Goal: Task Accomplishment & Management: Complete application form

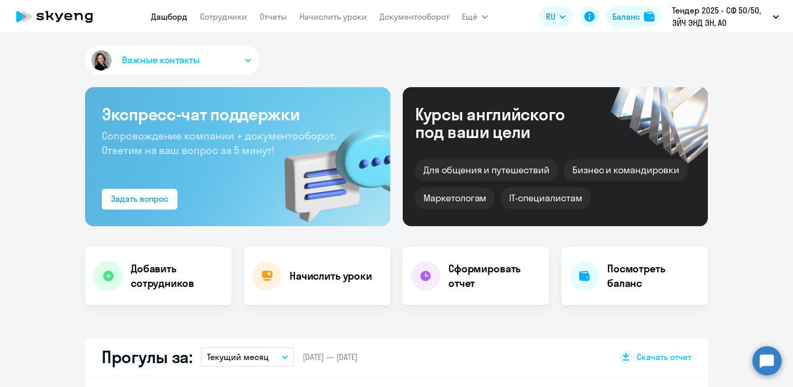
select select "30"
click at [210, 22] on link "Сотрудники" at bounding box center [223, 16] width 47 height 10
select select "30"
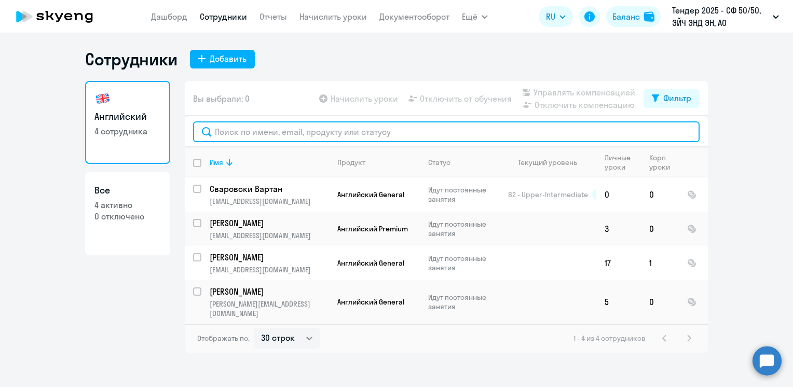
click at [295, 130] on input "text" at bounding box center [446, 131] width 507 height 21
click at [238, 133] on input "text" at bounding box center [446, 131] width 507 height 21
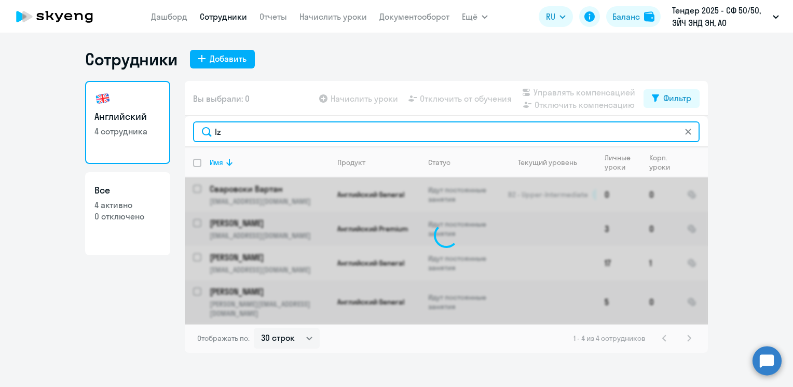
type input "l"
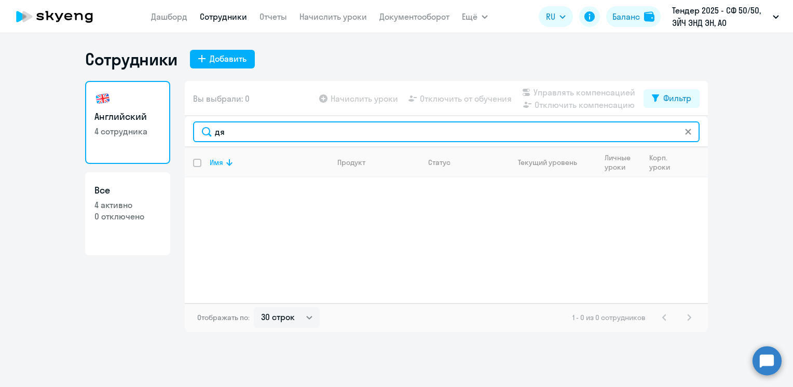
type input "д"
type input "d"
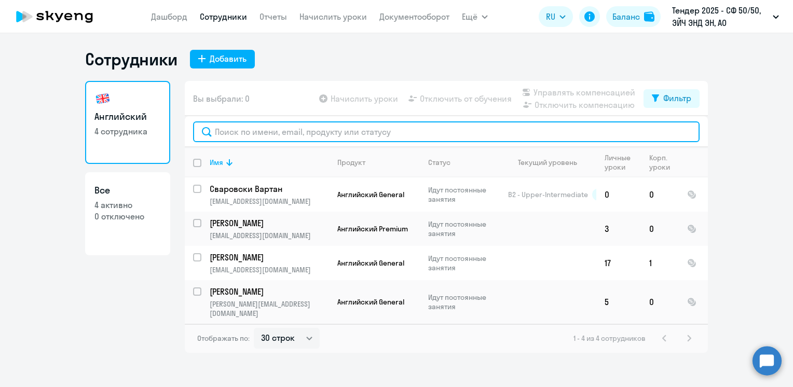
paste input "[PERSON_NAME][EMAIL_ADDRESS][DOMAIN_NAME]"
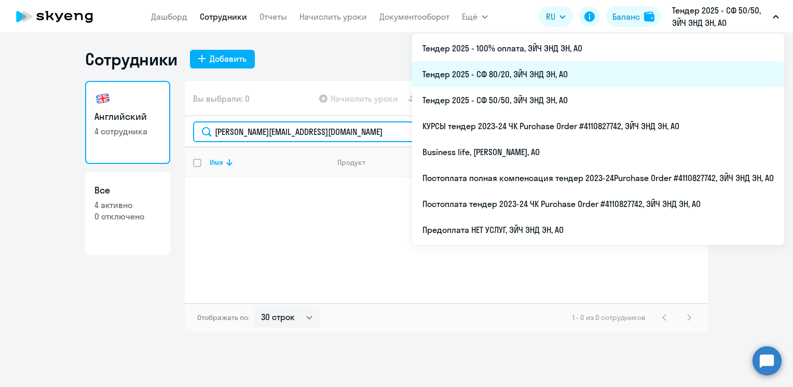
type input "[PERSON_NAME][EMAIL_ADDRESS][DOMAIN_NAME]"
click at [544, 76] on li "Тендер 2025 - СФ 80/20, ЭЙЧ ЭНД ЭН, АО" at bounding box center [598, 74] width 372 height 26
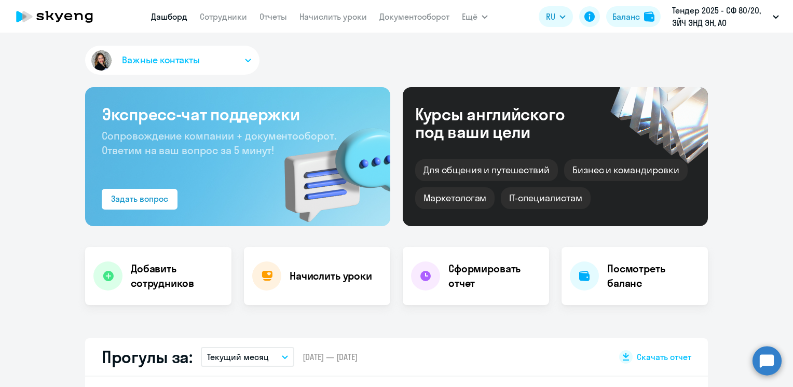
select select "30"
click at [223, 20] on link "Сотрудники" at bounding box center [223, 16] width 47 height 10
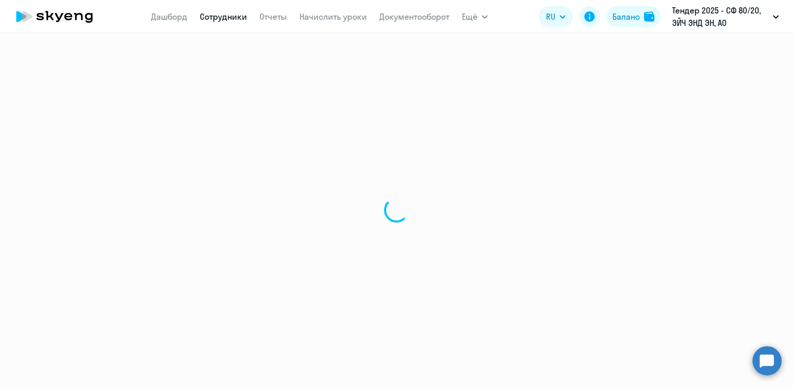
select select "30"
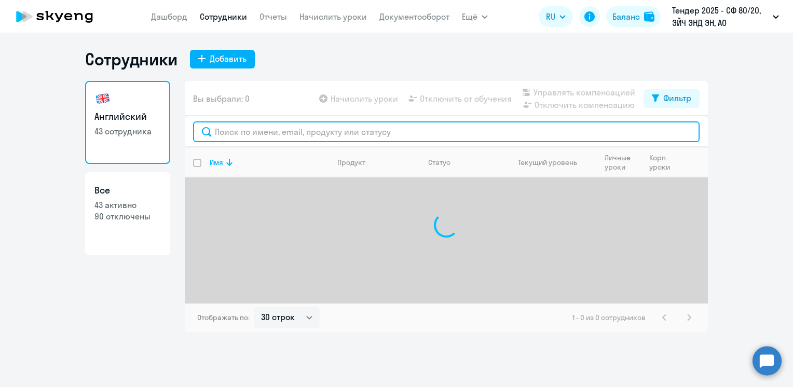
click at [238, 134] on input "text" at bounding box center [446, 131] width 507 height 21
paste input "[PERSON_NAME][EMAIL_ADDRESS][DOMAIN_NAME]"
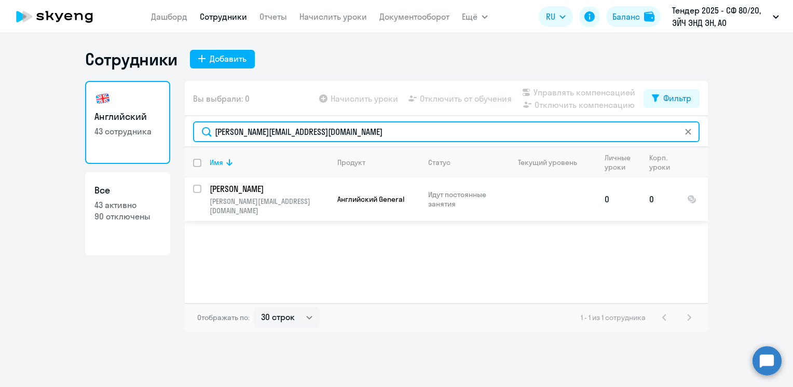
type input "[PERSON_NAME][EMAIL_ADDRESS][DOMAIN_NAME]"
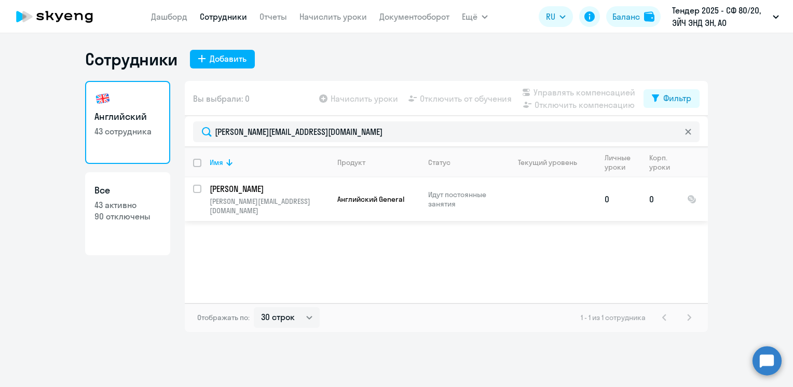
click at [199, 186] on input "select row 22522625" at bounding box center [203, 195] width 21 height 21
checkbox input "true"
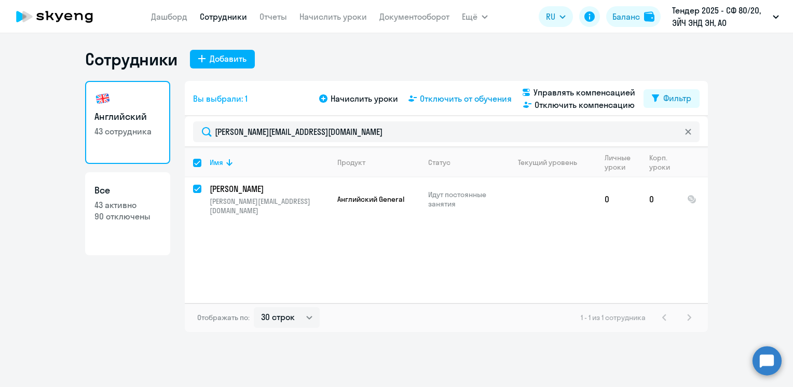
click at [463, 100] on span "Отключить от обучения" at bounding box center [466, 98] width 92 height 12
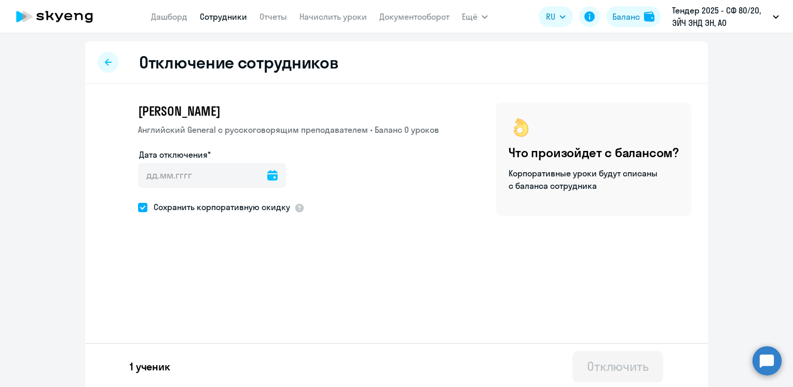
click at [267, 179] on icon at bounding box center [272, 175] width 10 height 10
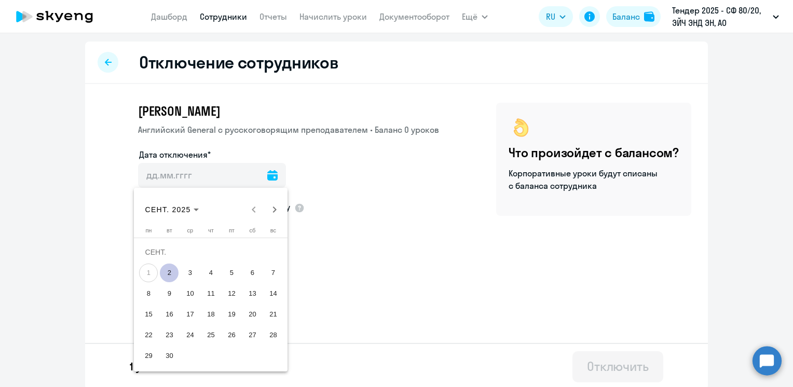
click at [172, 274] on span "2" at bounding box center [169, 273] width 19 height 19
type input "[DATE]"
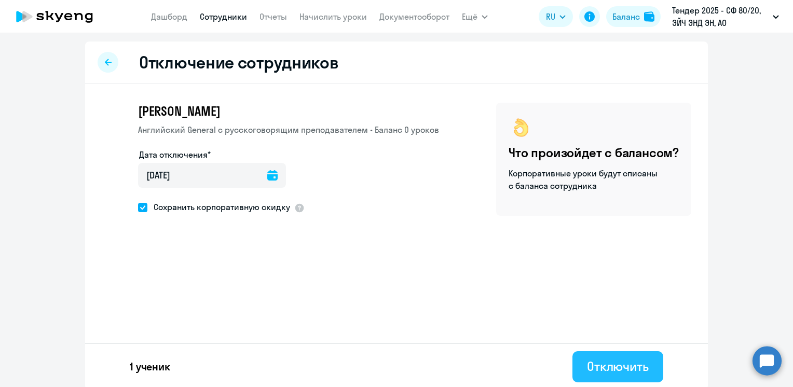
click at [618, 367] on div "Отключить" at bounding box center [618, 366] width 62 height 17
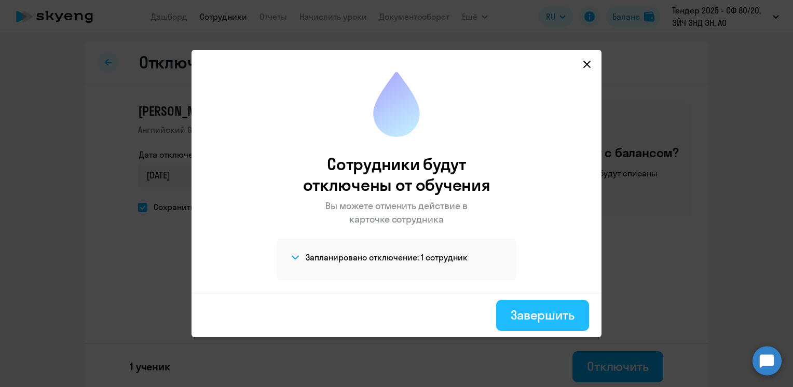
click at [535, 315] on div "Завершить" at bounding box center [543, 315] width 64 height 17
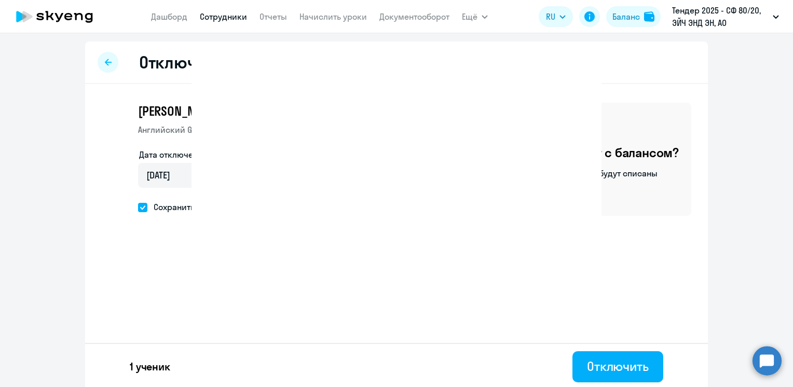
select select "30"
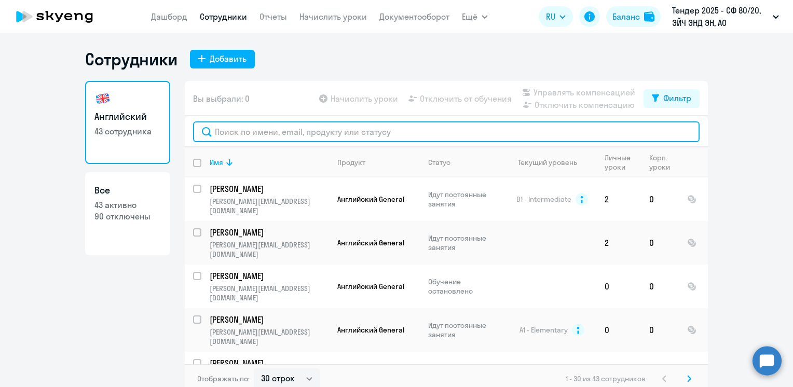
click at [231, 127] on input "text" at bounding box center [446, 131] width 507 height 21
paste input "[EMAIL_ADDRESS][DOMAIN_NAME]"
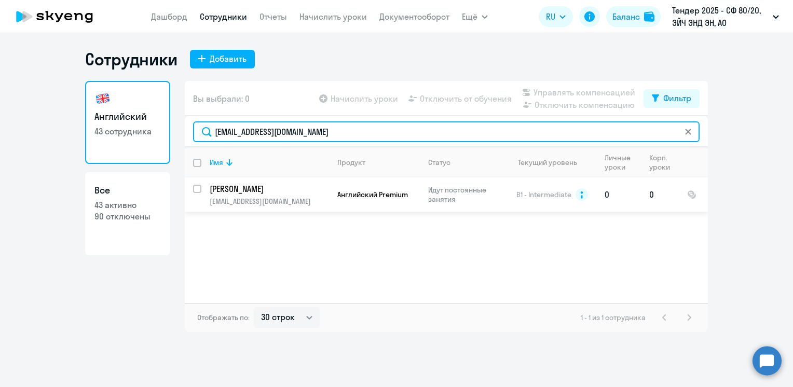
type input "[EMAIL_ADDRESS][DOMAIN_NAME]"
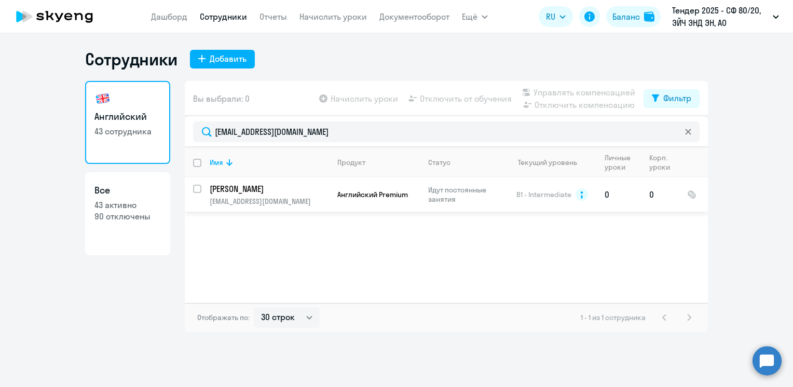
click at [197, 188] on input "select row 23317241" at bounding box center [203, 195] width 21 height 21
checkbox input "true"
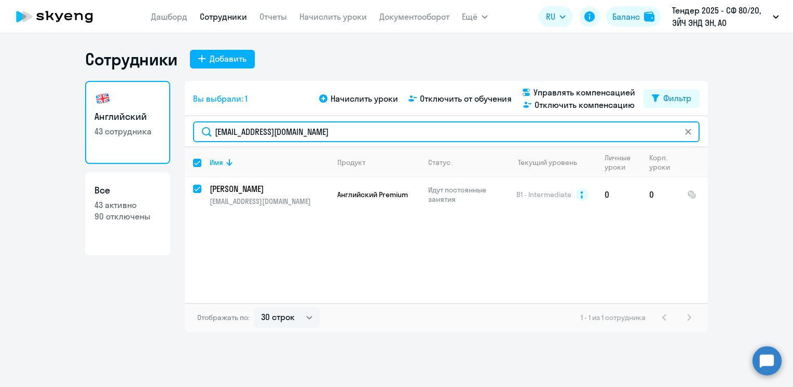
drag, startPoint x: 294, startPoint y: 133, endPoint x: 174, endPoint y: 129, distance: 120.0
click at [174, 129] on div "[DEMOGRAPHIC_DATA] 43 сотрудника Все 43 активно 90 отключены Вы выбрали: 1 Начи…" at bounding box center [396, 206] width 623 height 251
checkbox input "false"
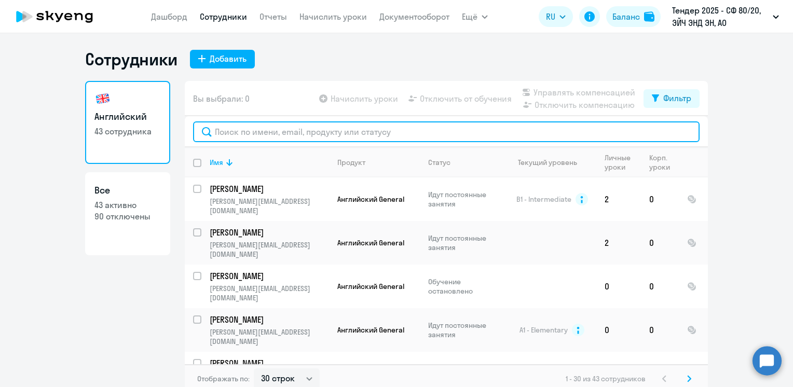
click at [258, 132] on input "text" at bounding box center [446, 131] width 507 height 21
paste input "[EMAIL_ADDRESS][DOMAIN_NAME]"
type input "[EMAIL_ADDRESS][DOMAIN_NAME]"
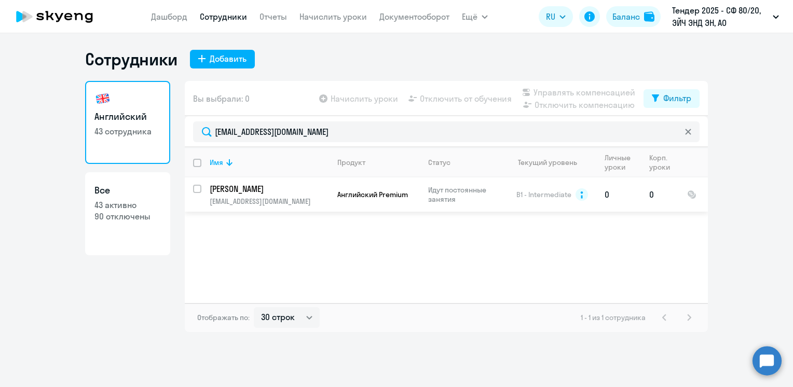
click at [194, 189] on input "select row 23317241" at bounding box center [203, 195] width 21 height 21
checkbox input "true"
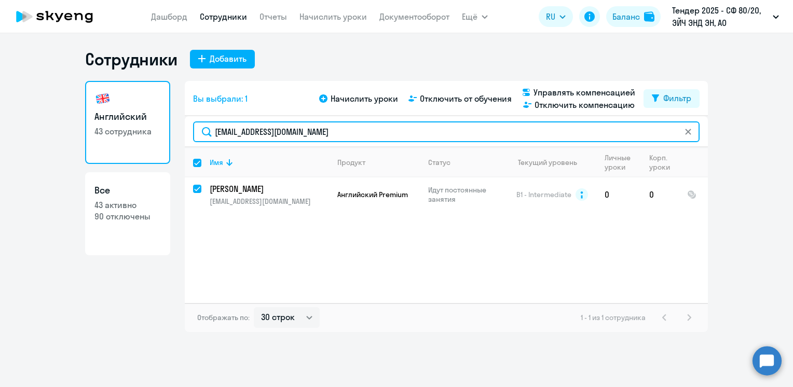
click at [332, 130] on input "[EMAIL_ADDRESS][DOMAIN_NAME]" at bounding box center [446, 131] width 507 height 21
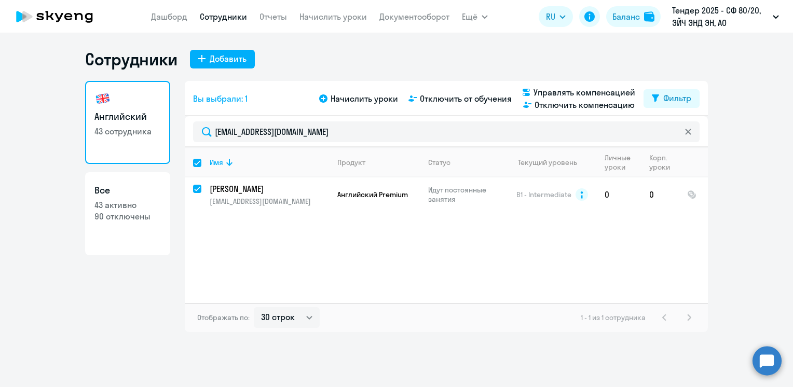
click at [686, 135] on svg-icon at bounding box center [688, 132] width 8 height 8
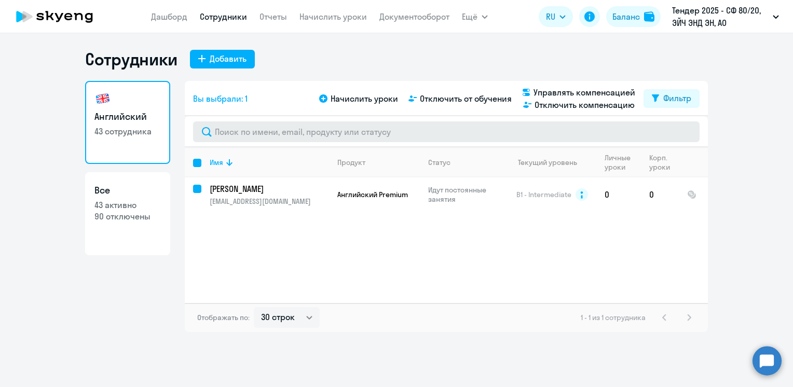
checkbox input "false"
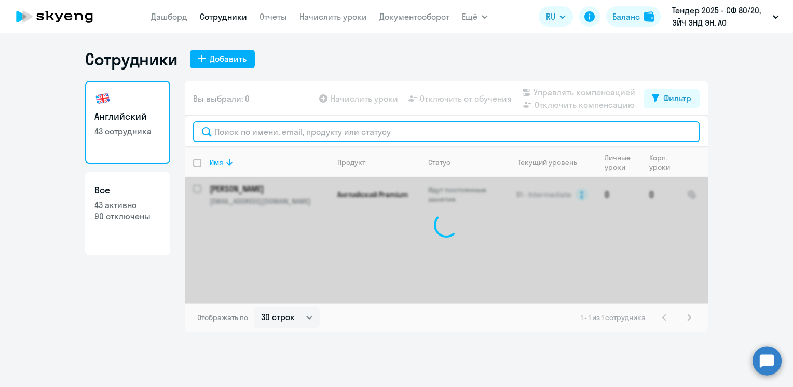
click at [286, 134] on input "text" at bounding box center [446, 131] width 507 height 21
paste input "[PERSON_NAME][EMAIL_ADDRESS][DOMAIN_NAME]"
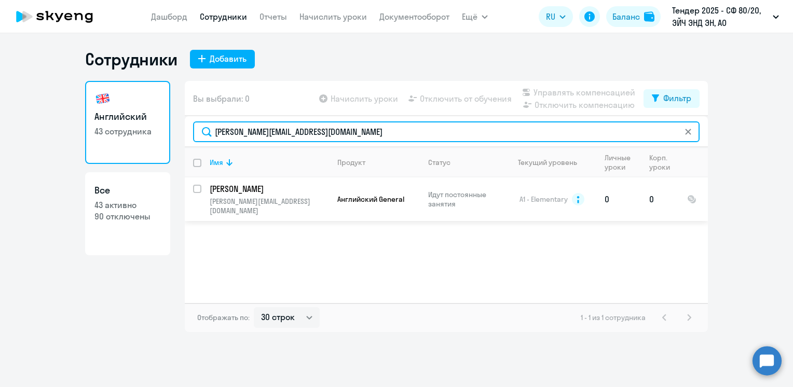
type input "[PERSON_NAME][EMAIL_ADDRESS][DOMAIN_NAME]"
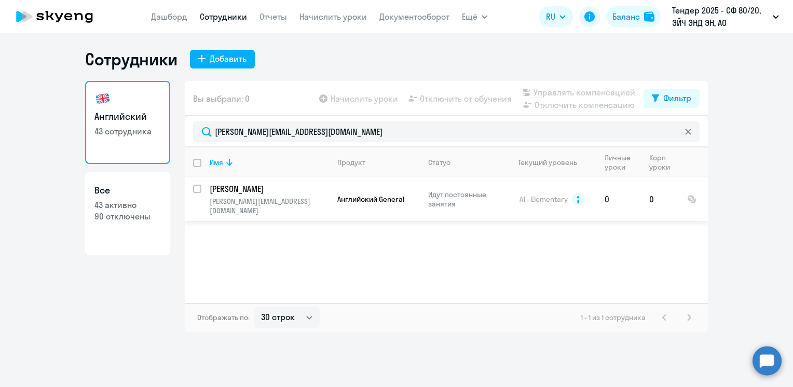
click at [191, 190] on div at bounding box center [197, 189] width 25 height 25
checkbox input "true"
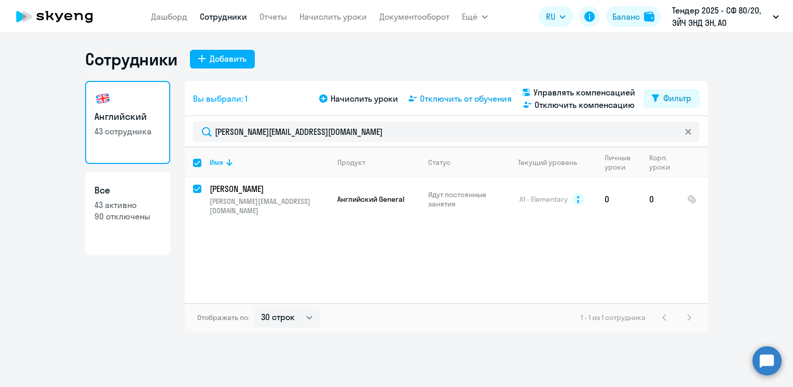
click at [470, 101] on span "Отключить от обучения" at bounding box center [466, 98] width 92 height 12
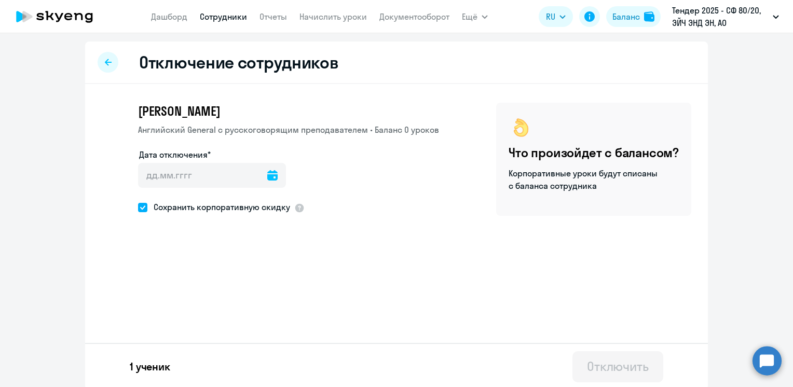
click at [267, 177] on icon at bounding box center [272, 175] width 10 height 10
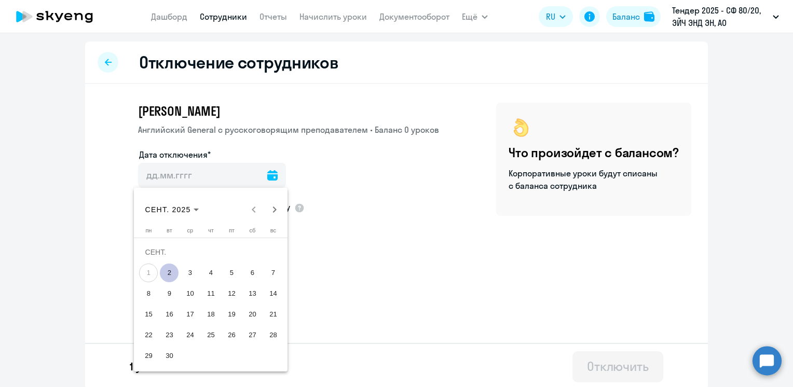
click at [168, 272] on span "2" at bounding box center [169, 273] width 19 height 19
type input "[DATE]"
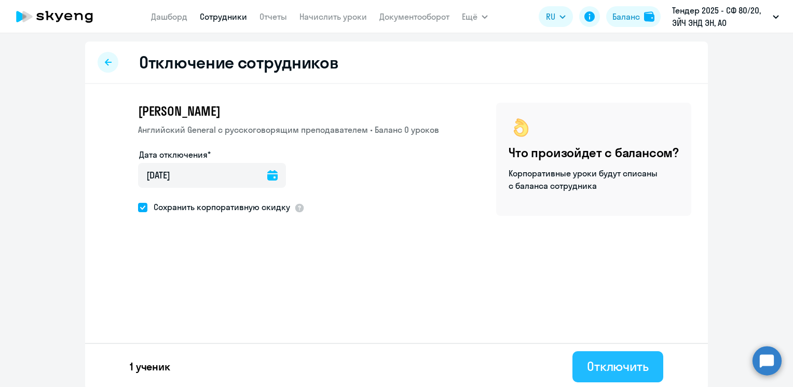
click at [590, 363] on div "Отключить" at bounding box center [618, 366] width 62 height 17
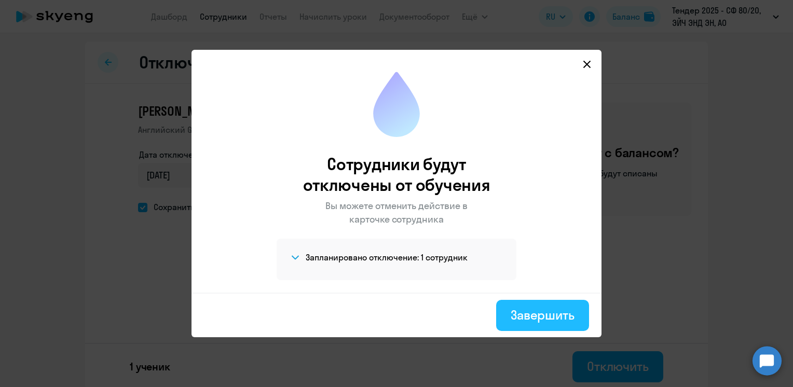
click at [528, 307] on div "Завершить" at bounding box center [543, 315] width 64 height 17
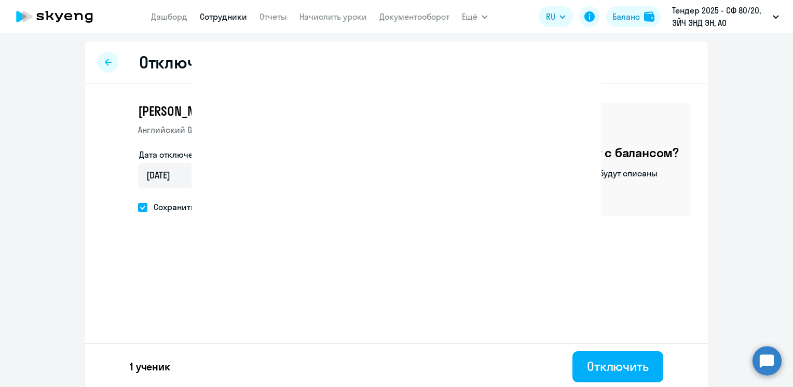
select select "30"
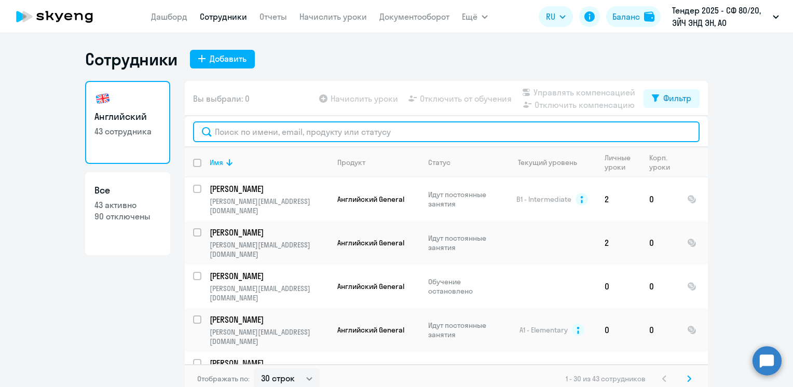
click at [246, 130] on input "text" at bounding box center [446, 131] width 507 height 21
paste input "[EMAIL_ADDRESS][DOMAIN_NAME]"
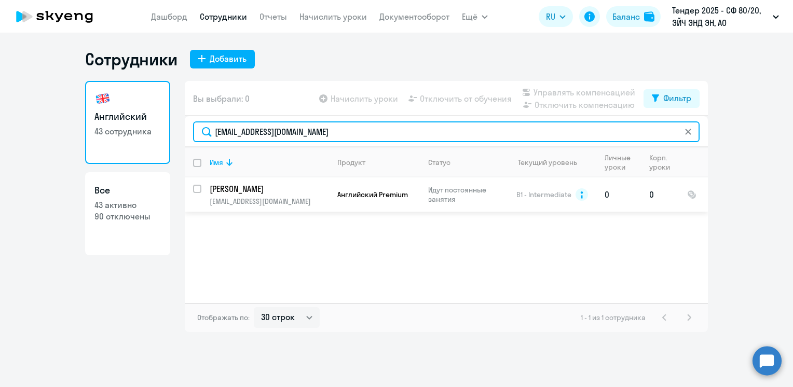
type input "[EMAIL_ADDRESS][DOMAIN_NAME]"
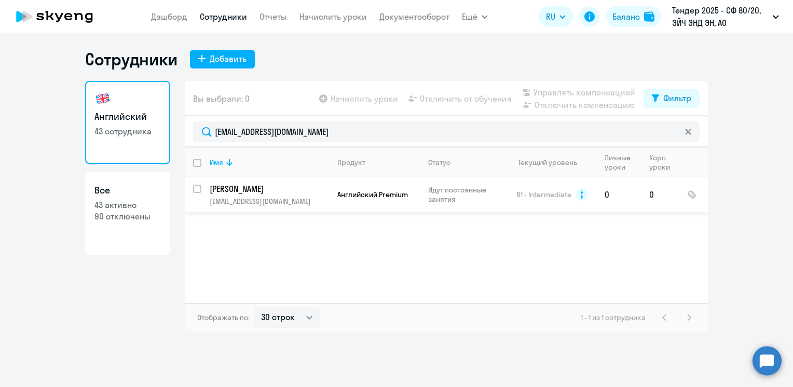
click at [198, 189] on input "select row 23317241" at bounding box center [203, 195] width 21 height 21
checkbox input "true"
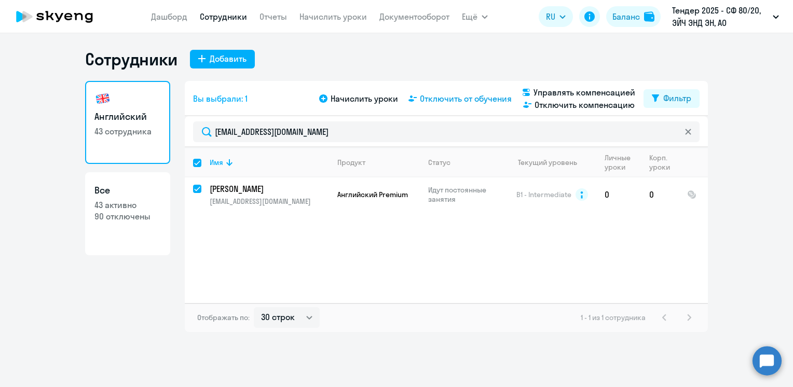
click at [447, 97] on span "Отключить от обучения" at bounding box center [466, 98] width 92 height 12
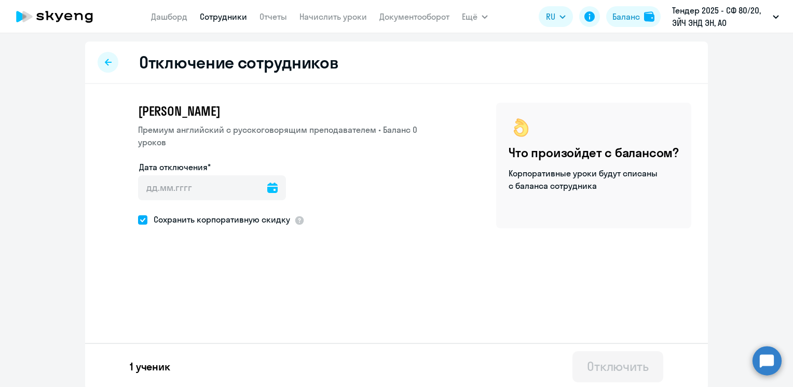
click at [267, 191] on icon at bounding box center [272, 188] width 10 height 10
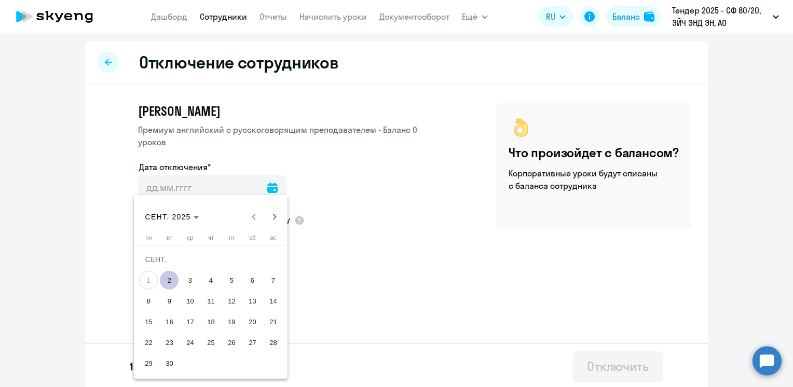
click at [164, 279] on span "2" at bounding box center [169, 280] width 19 height 19
type input "[DATE]"
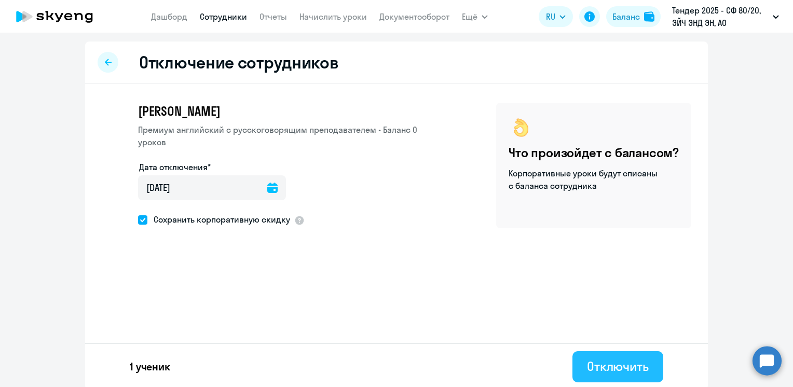
click at [609, 367] on div "Отключить" at bounding box center [618, 366] width 62 height 17
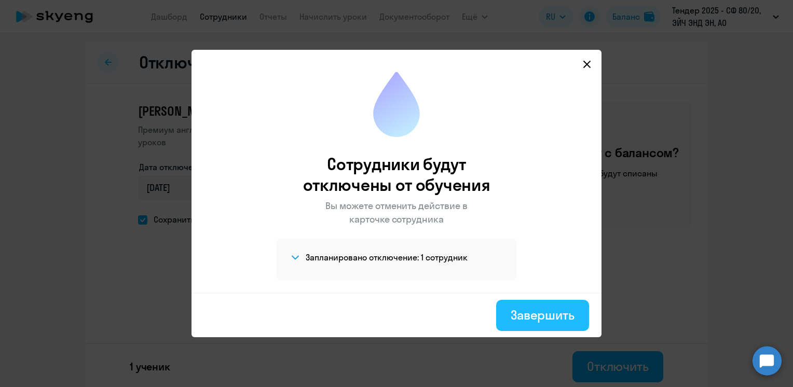
click at [531, 316] on div "Завершить" at bounding box center [543, 315] width 64 height 17
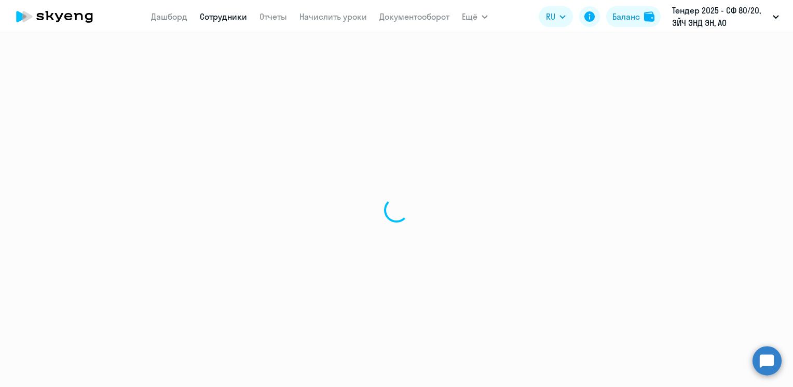
select select "30"
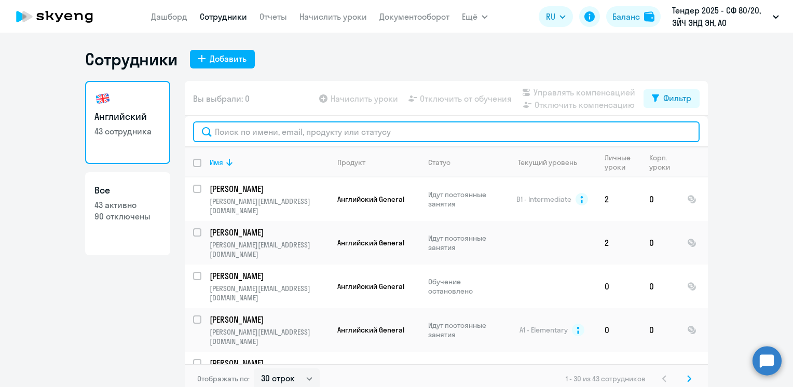
click at [261, 136] on input "text" at bounding box center [446, 131] width 507 height 21
paste input "[EMAIL_ADDRESS][DOMAIN_NAME]"
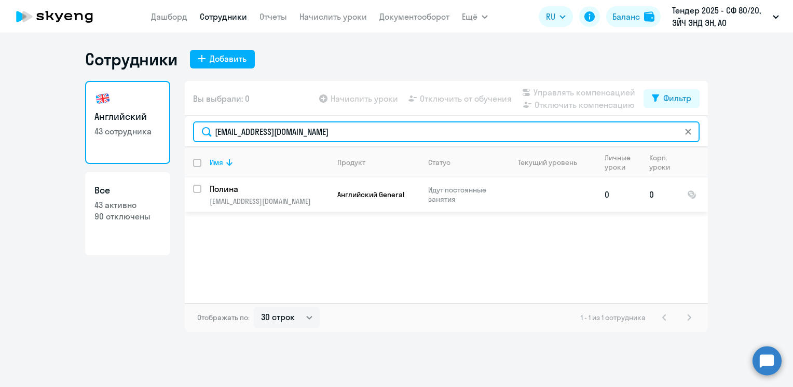
type input "[EMAIL_ADDRESS][DOMAIN_NAME]"
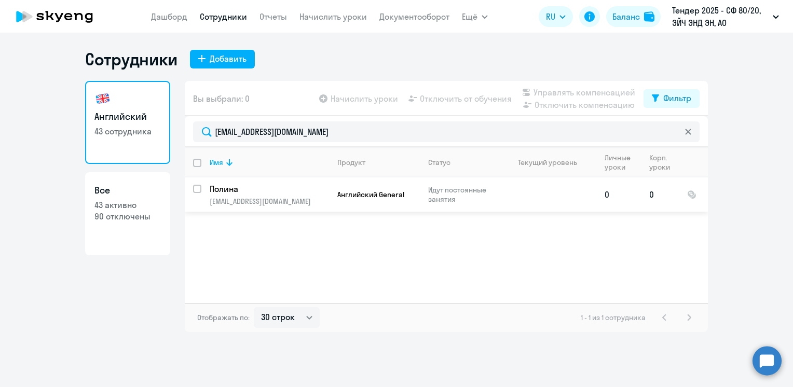
click at [196, 187] on input "select row 38371037" at bounding box center [203, 195] width 21 height 21
checkbox input "true"
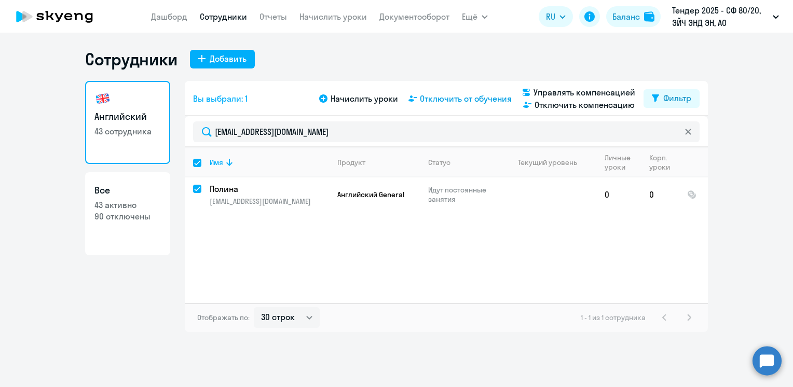
click at [462, 99] on span "Отключить от обучения" at bounding box center [466, 98] width 92 height 12
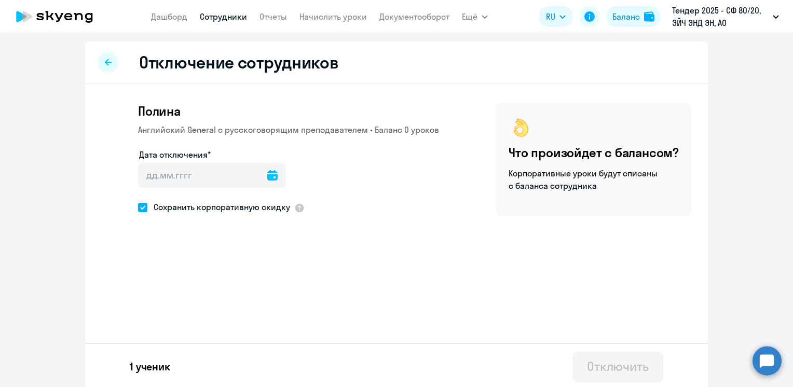
click at [267, 175] on icon at bounding box center [272, 175] width 10 height 10
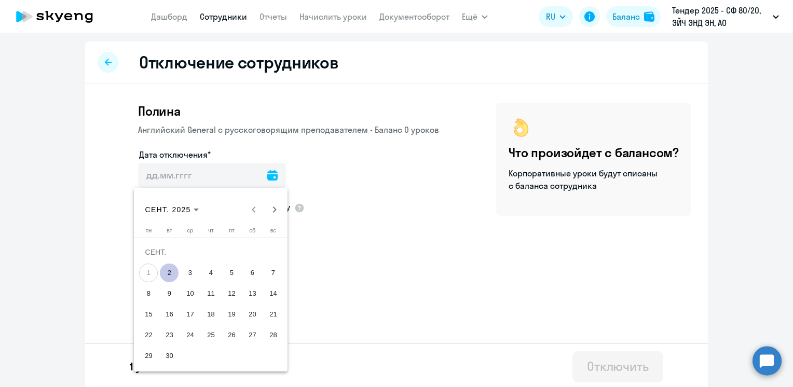
click at [169, 272] on span "2" at bounding box center [169, 273] width 19 height 19
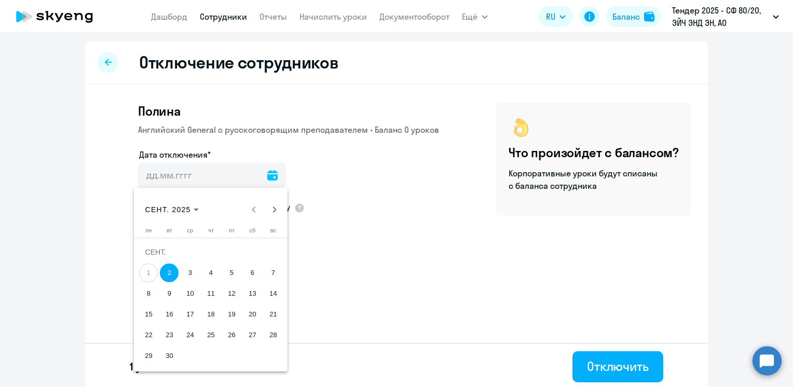
type input "[DATE]"
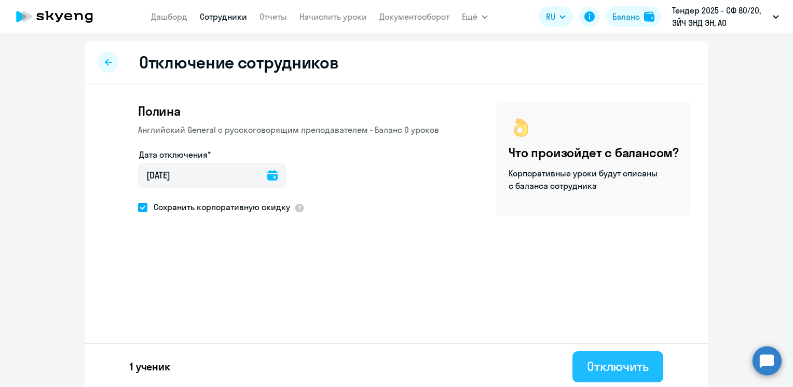
click at [606, 366] on div "Отключить" at bounding box center [618, 366] width 62 height 17
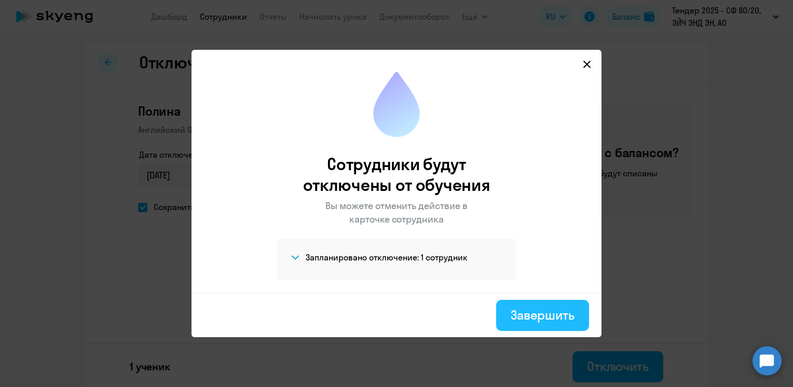
click at [540, 313] on div "Завершить" at bounding box center [543, 315] width 64 height 17
select select "30"
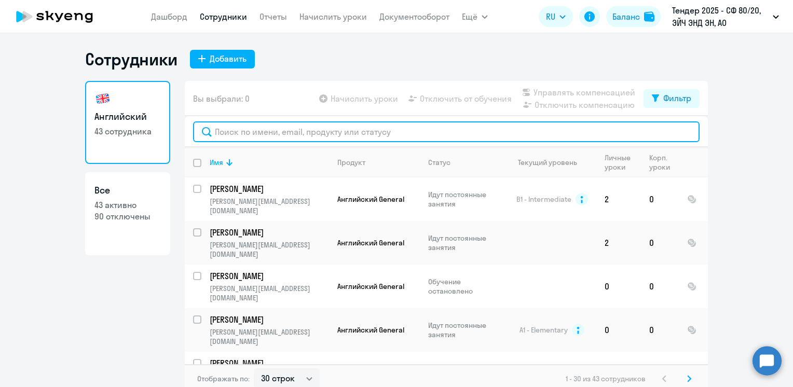
click at [262, 133] on input "text" at bounding box center [446, 131] width 507 height 21
paste input "[PERSON_NAME][EMAIL_ADDRESS][DOMAIN_NAME]"
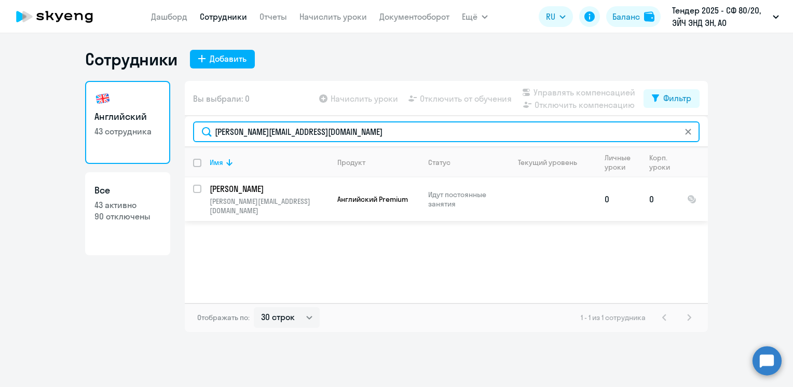
type input "[PERSON_NAME][EMAIL_ADDRESS][DOMAIN_NAME]"
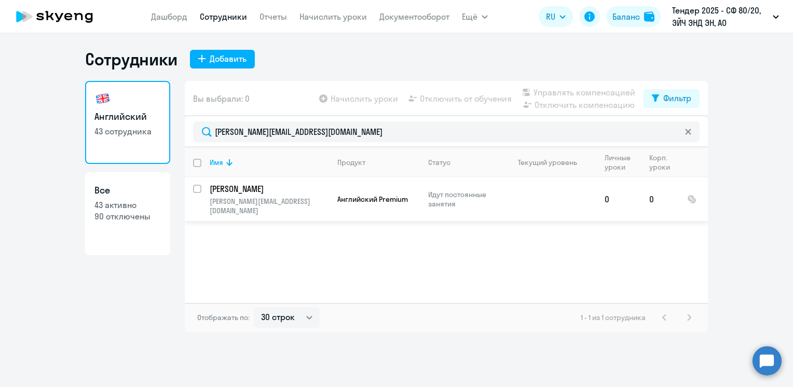
click at [196, 188] on input "select row 42069300" at bounding box center [203, 195] width 21 height 21
checkbox input "true"
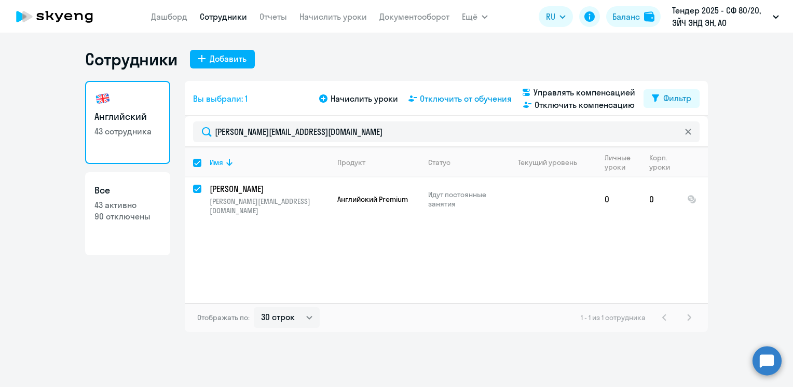
click at [452, 99] on span "Отключить от обучения" at bounding box center [466, 98] width 92 height 12
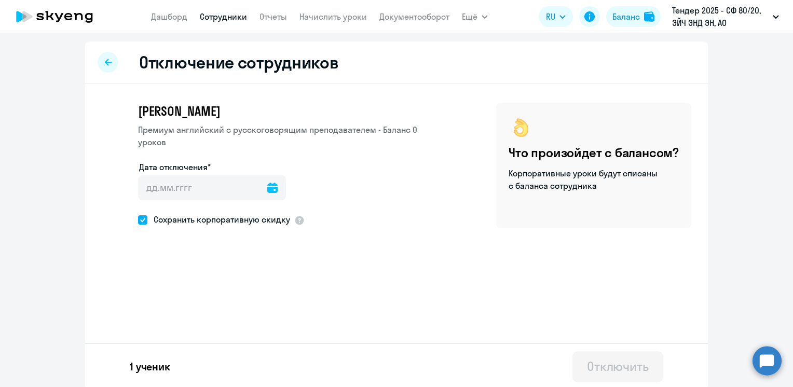
click at [267, 191] on icon at bounding box center [272, 188] width 10 height 10
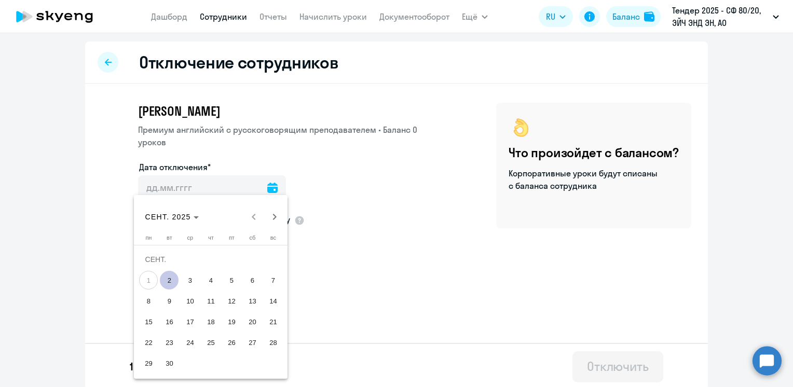
click at [265, 191] on div at bounding box center [396, 193] width 793 height 387
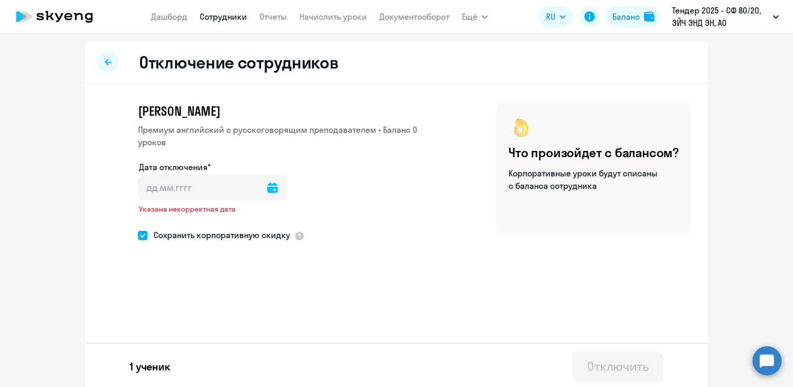
click at [267, 190] on icon at bounding box center [272, 188] width 10 height 10
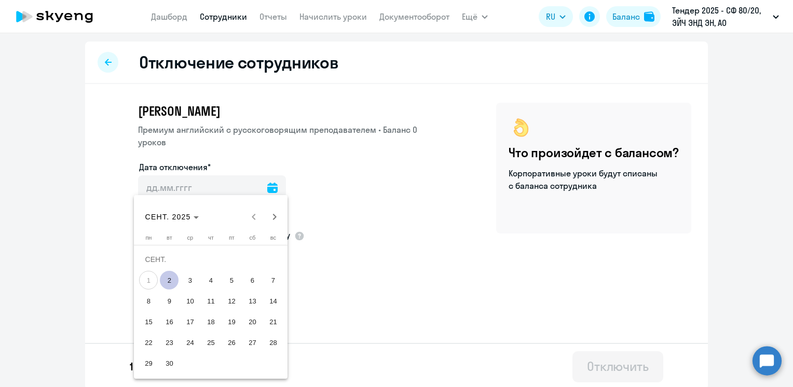
click at [171, 281] on span "2" at bounding box center [169, 280] width 19 height 19
type input "[DATE]"
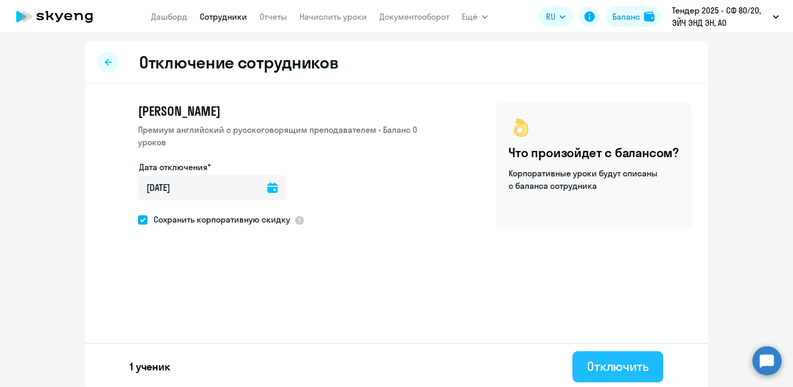
click at [601, 366] on div "Отключить" at bounding box center [618, 366] width 62 height 17
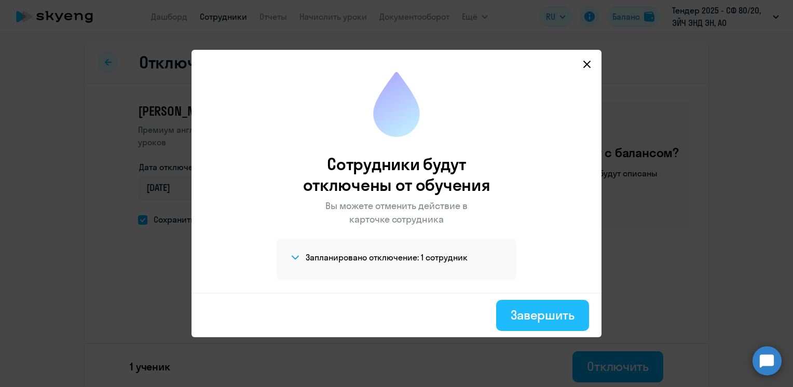
click at [543, 318] on div "Завершить" at bounding box center [543, 315] width 64 height 17
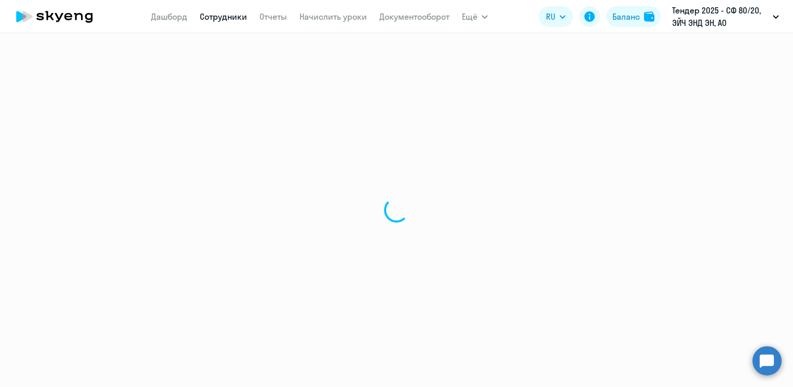
select select "30"
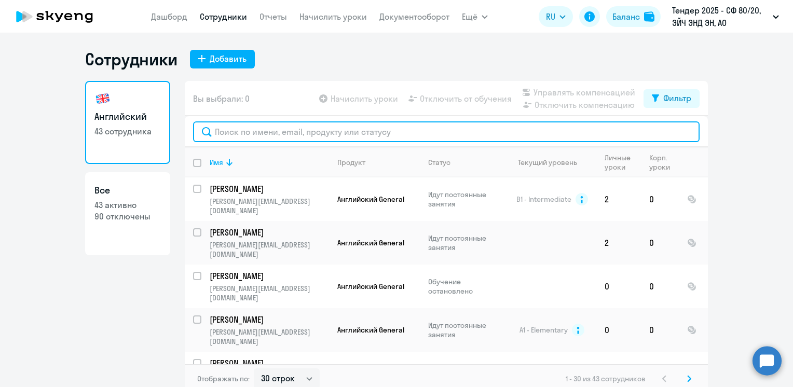
click at [234, 129] on input "text" at bounding box center [446, 131] width 507 height 21
paste input "[PERSON_NAME][EMAIL_ADDRESS][DOMAIN_NAME]"
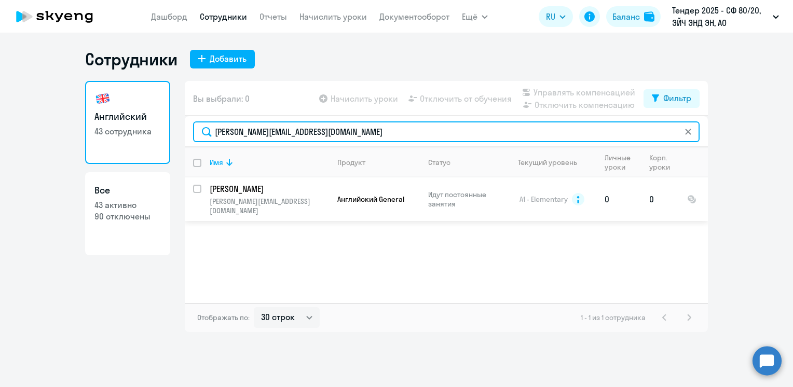
type input "[PERSON_NAME][EMAIL_ADDRESS][DOMAIN_NAME]"
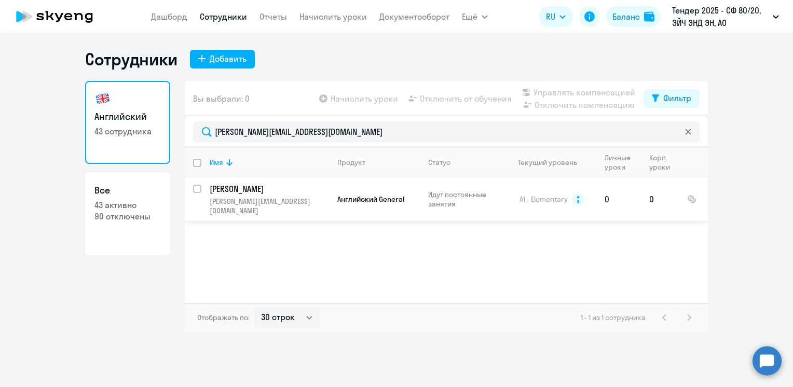
click at [193, 189] on div at bounding box center [197, 189] width 25 height 25
checkbox input "true"
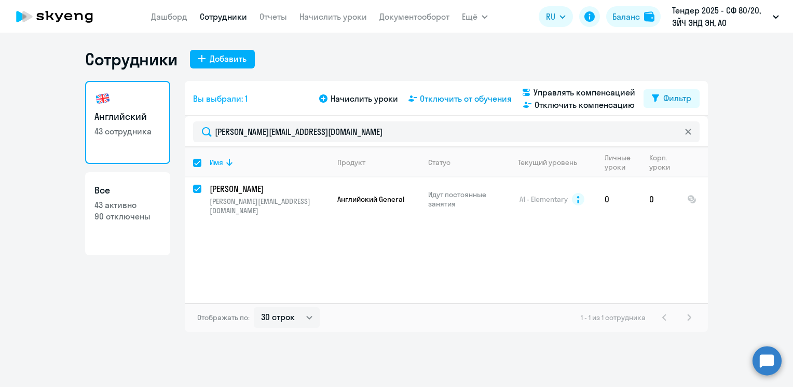
click at [453, 97] on span "Отключить от обучения" at bounding box center [466, 98] width 92 height 12
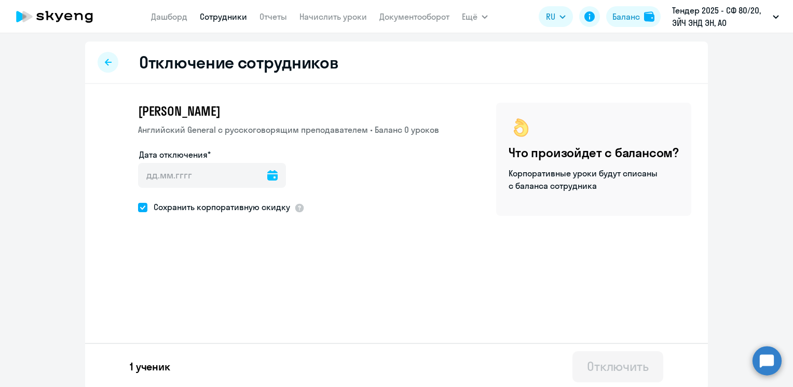
click at [267, 171] on icon at bounding box center [272, 175] width 10 height 10
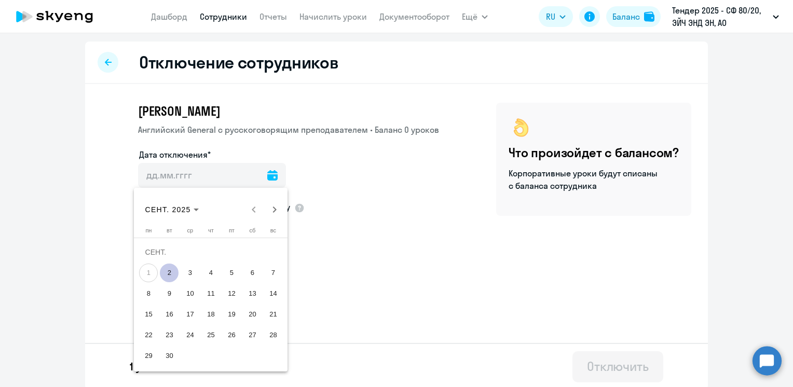
click at [168, 275] on span "2" at bounding box center [169, 273] width 19 height 19
type input "[DATE]"
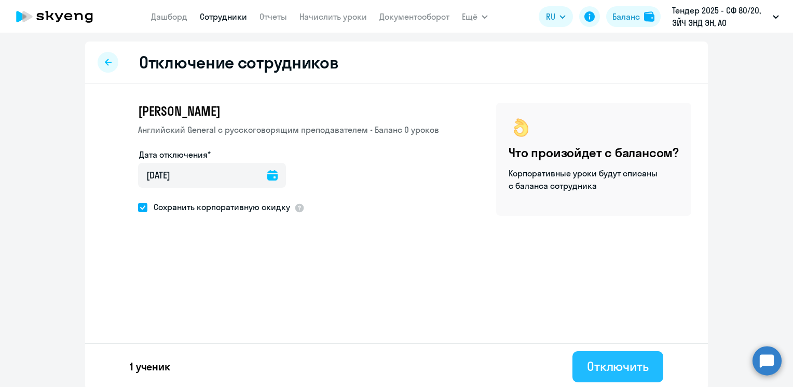
click at [609, 358] on button "Отключить" at bounding box center [618, 367] width 91 height 31
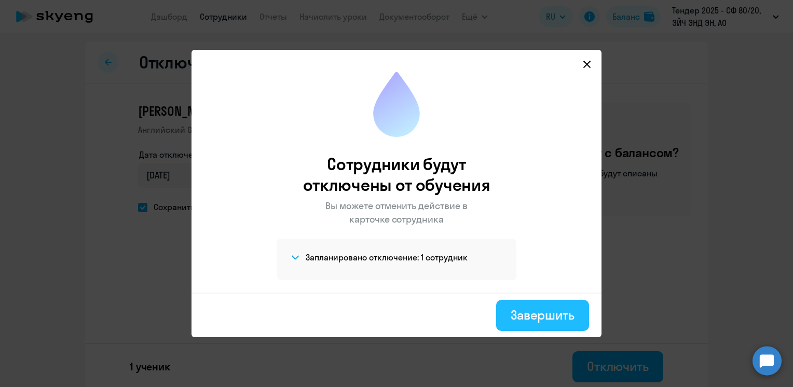
click at [541, 312] on div "Завершить" at bounding box center [543, 315] width 64 height 17
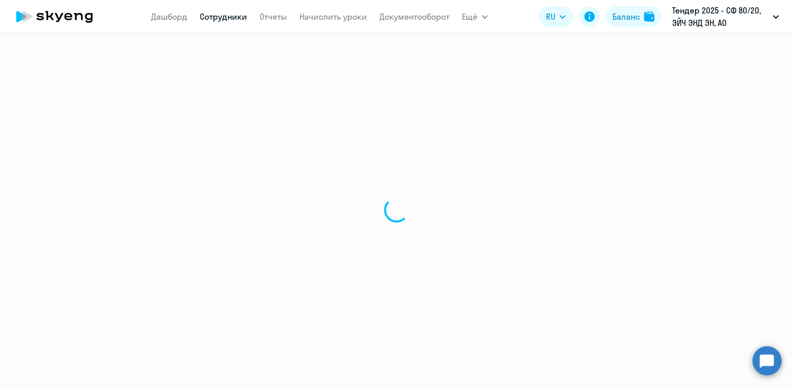
select select "30"
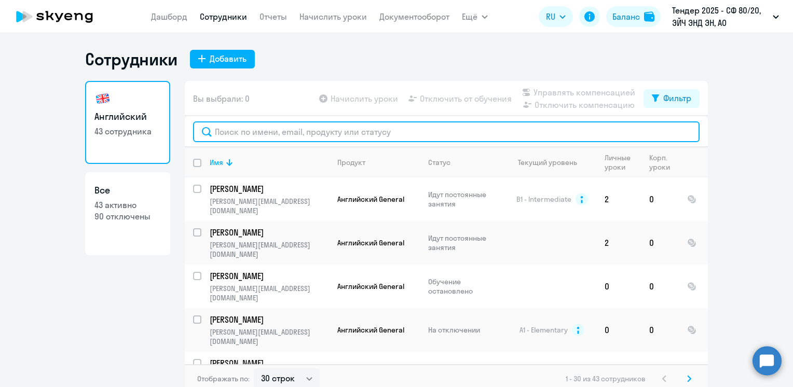
click at [245, 134] on input "text" at bounding box center [446, 131] width 507 height 21
paste input "[PERSON_NAME][EMAIL_ADDRESS][DOMAIN_NAME]"
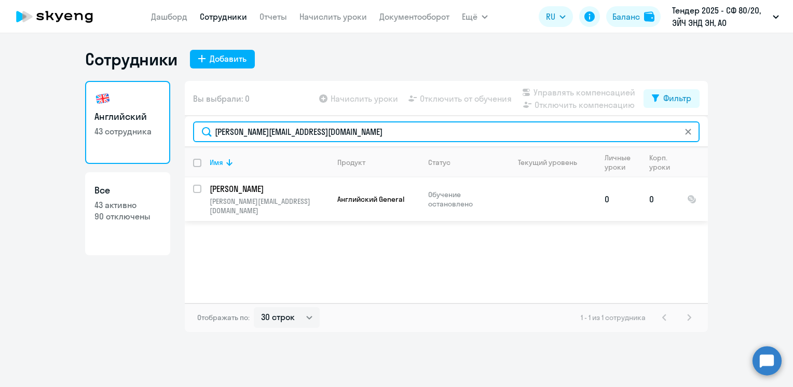
type input "[PERSON_NAME][EMAIL_ADDRESS][DOMAIN_NAME]"
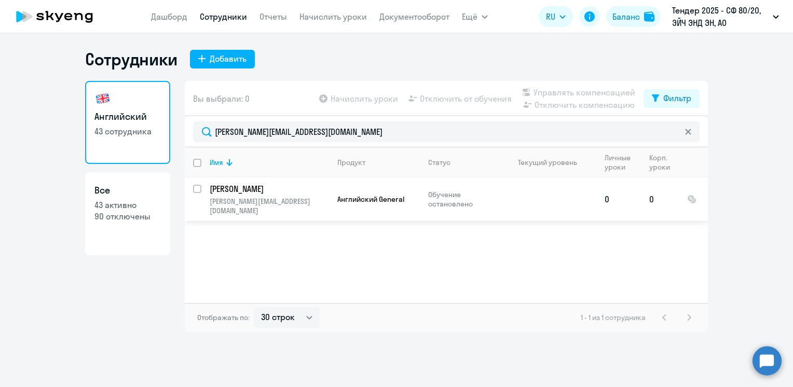
click at [196, 188] on input "select row 42069801" at bounding box center [203, 195] width 21 height 21
checkbox input "true"
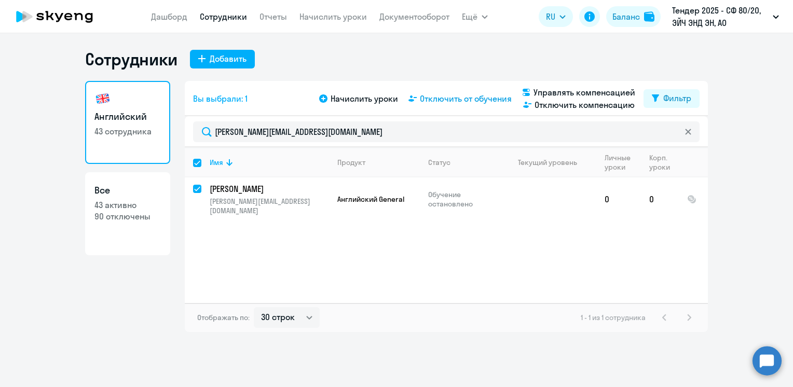
click at [473, 96] on span "Отключить от обучения" at bounding box center [466, 98] width 92 height 12
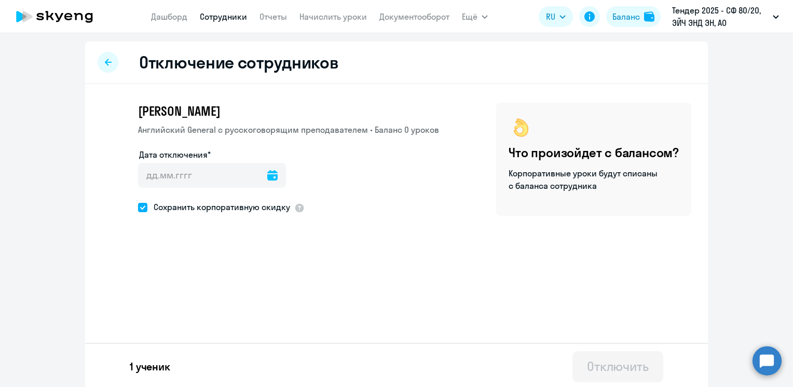
click at [267, 180] on icon at bounding box center [272, 175] width 10 height 10
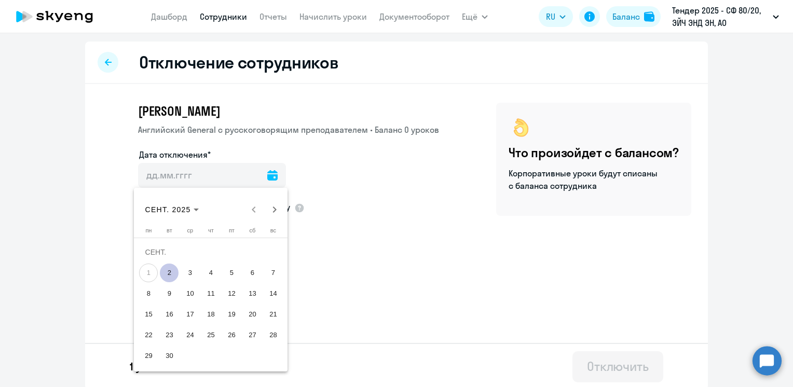
click at [171, 273] on span "2" at bounding box center [169, 273] width 19 height 19
type input "[DATE]"
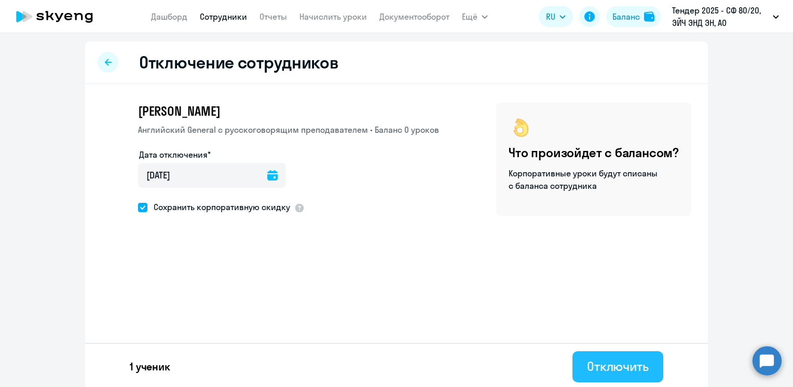
click at [605, 374] on div "Отключить" at bounding box center [618, 366] width 62 height 17
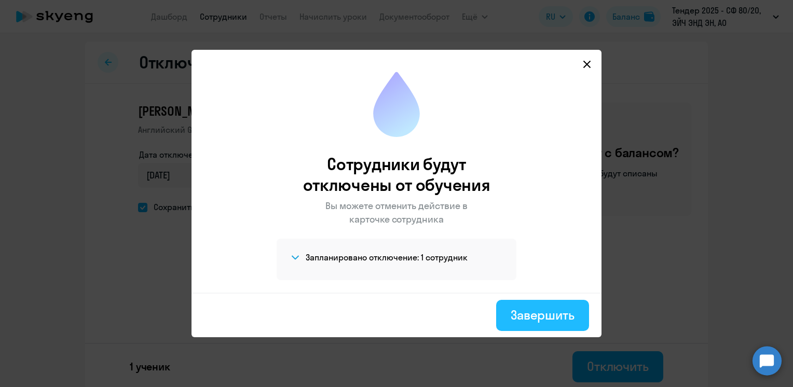
click at [534, 317] on div "Завершить" at bounding box center [543, 315] width 64 height 17
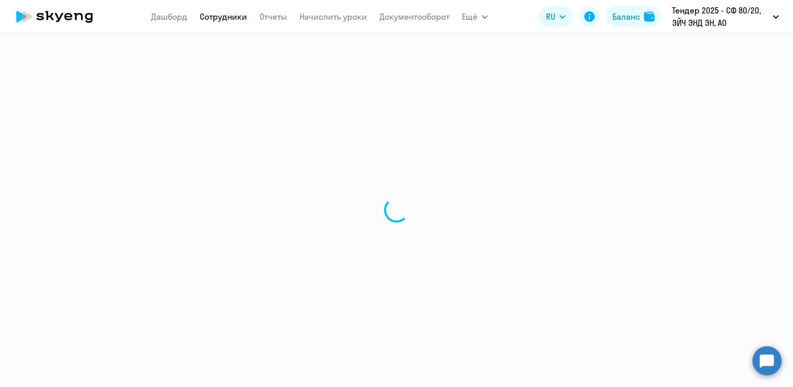
select select "30"
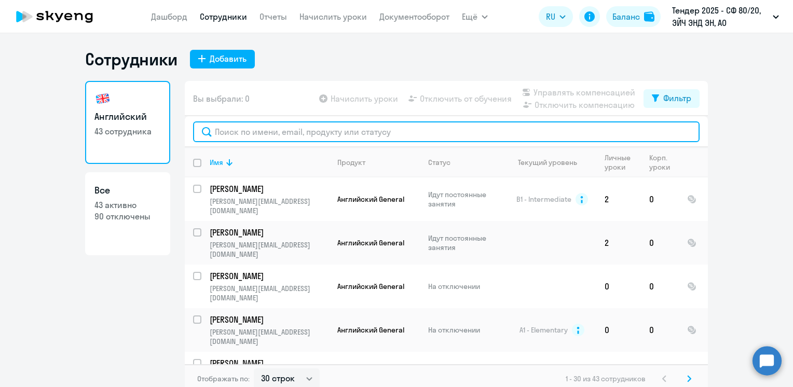
click at [222, 134] on input "text" at bounding box center [446, 131] width 507 height 21
paste input "[PERSON_NAME][EMAIL_ADDRESS][DOMAIN_NAME]"
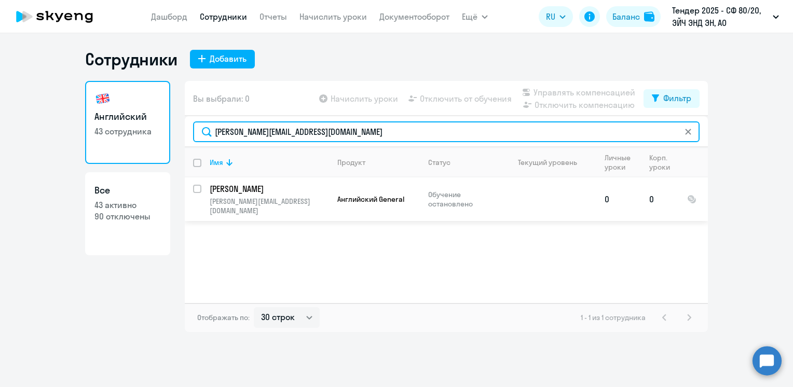
type input "[PERSON_NAME][EMAIL_ADDRESS][DOMAIN_NAME]"
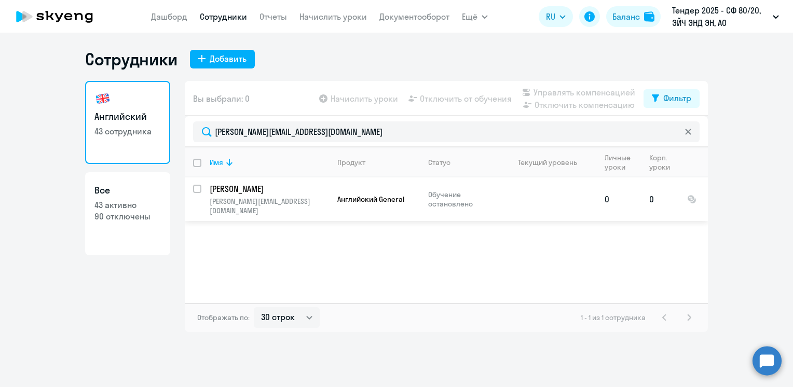
click at [195, 188] on input "select row 42070649" at bounding box center [203, 195] width 21 height 21
checkbox input "true"
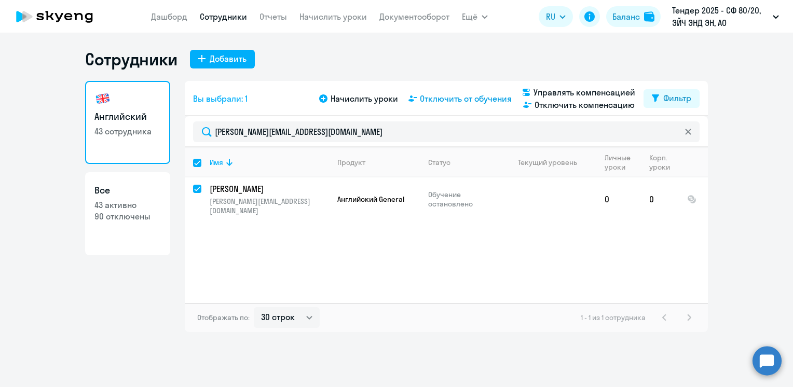
click at [457, 101] on span "Отключить от обучения" at bounding box center [466, 98] width 92 height 12
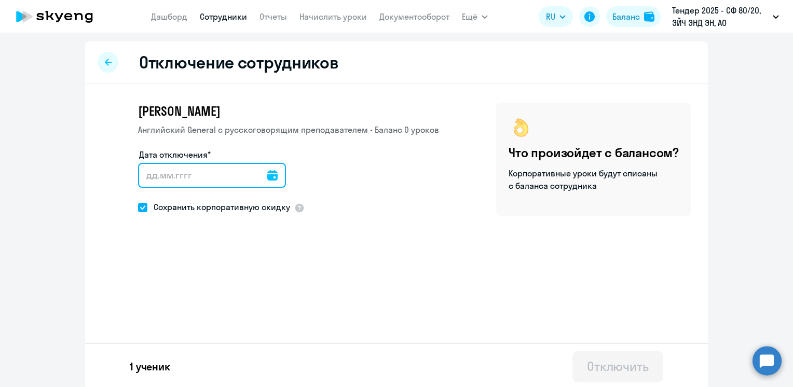
click at [269, 170] on input "Дата отключения*" at bounding box center [212, 175] width 148 height 25
click at [267, 174] on icon at bounding box center [272, 175] width 10 height 10
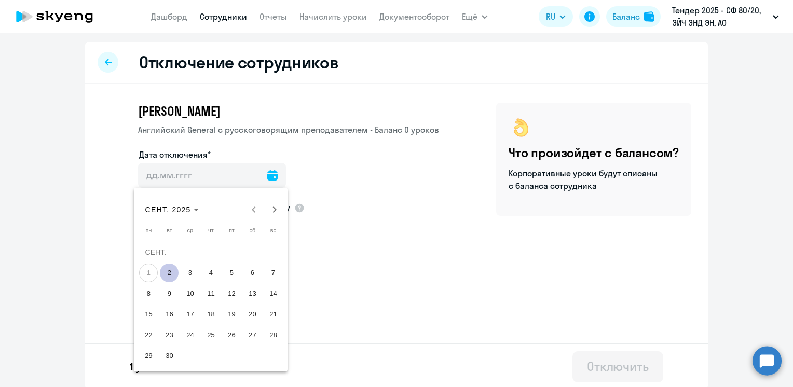
click at [164, 276] on span "2" at bounding box center [169, 273] width 19 height 19
type input "[DATE]"
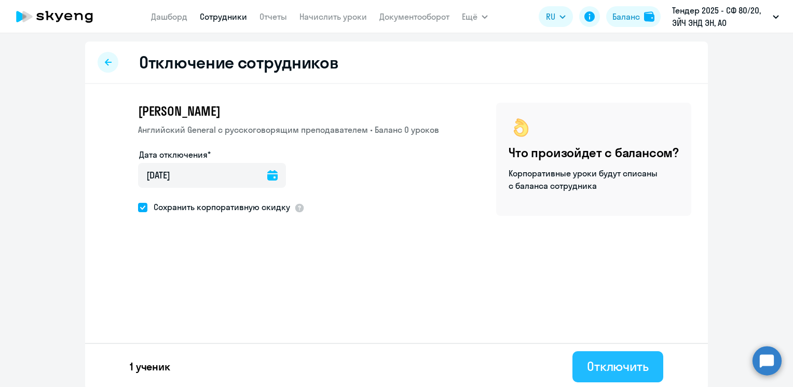
click at [605, 366] on div "Отключить" at bounding box center [618, 366] width 62 height 17
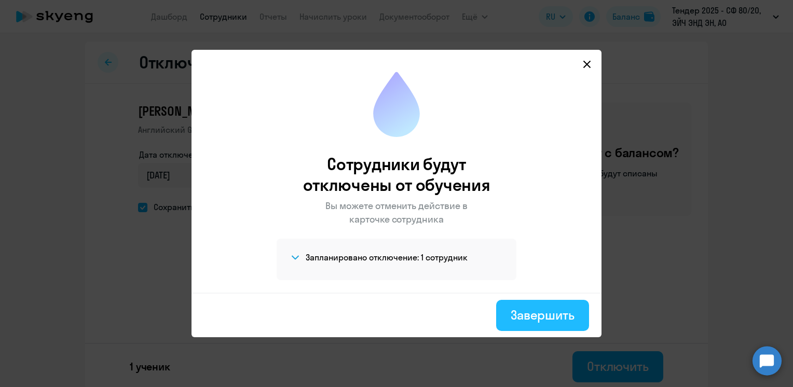
click at [542, 316] on div "Завершить" at bounding box center [543, 315] width 64 height 17
select select "30"
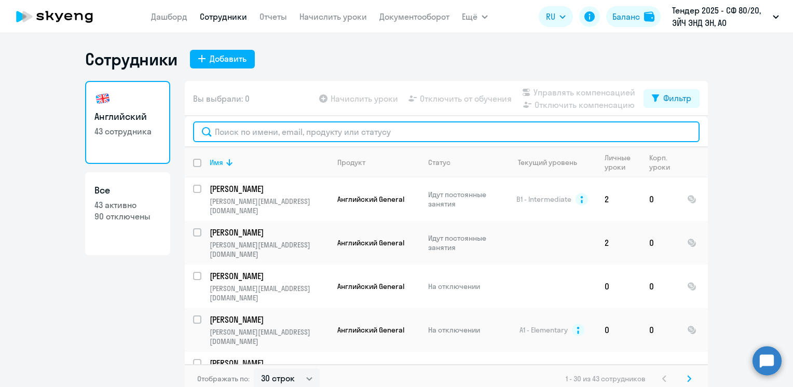
click at [238, 135] on input "text" at bounding box center [446, 131] width 507 height 21
paste input "[PERSON_NAME][EMAIL_ADDRESS][DOMAIN_NAME]"
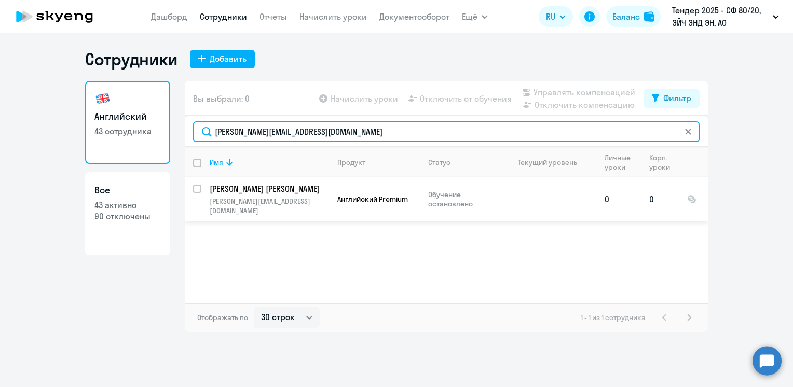
type input "[PERSON_NAME][EMAIL_ADDRESS][DOMAIN_NAME]"
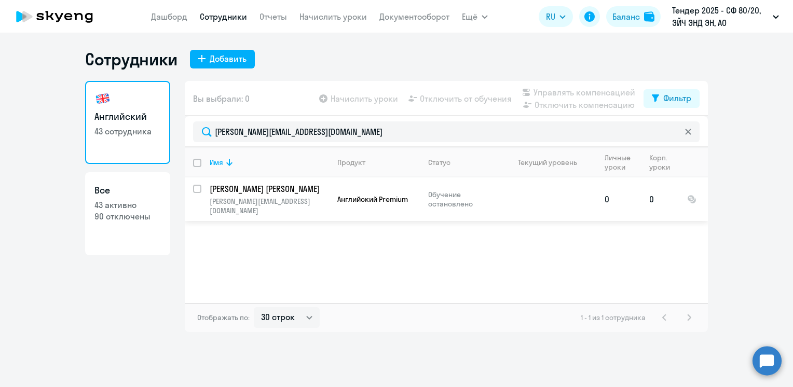
click at [196, 190] on input "select row 42070839" at bounding box center [203, 195] width 21 height 21
checkbox input "true"
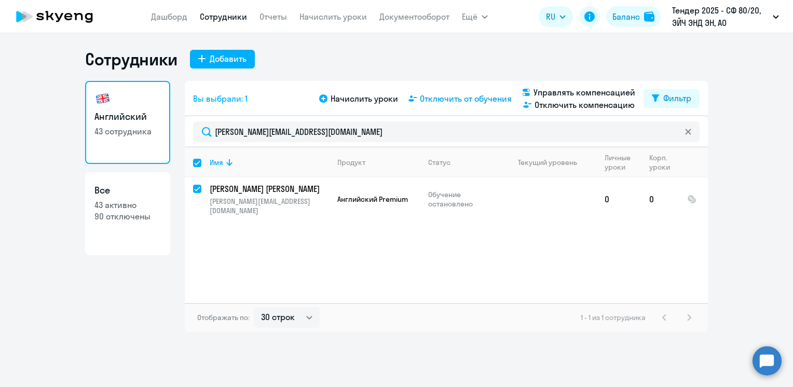
click at [449, 98] on span "Отключить от обучения" at bounding box center [466, 98] width 92 height 12
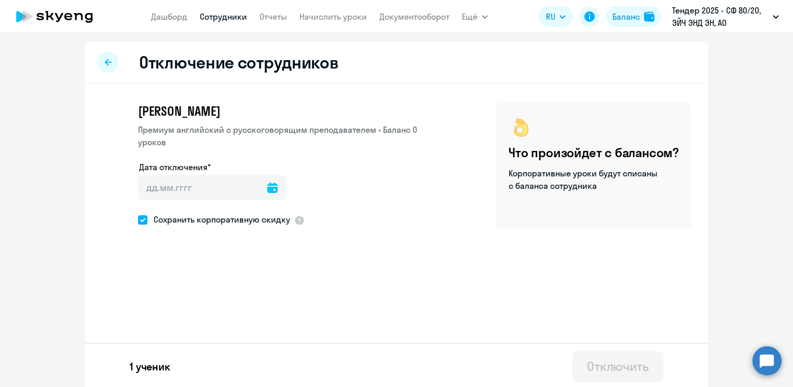
click at [267, 187] on icon at bounding box center [272, 188] width 10 height 10
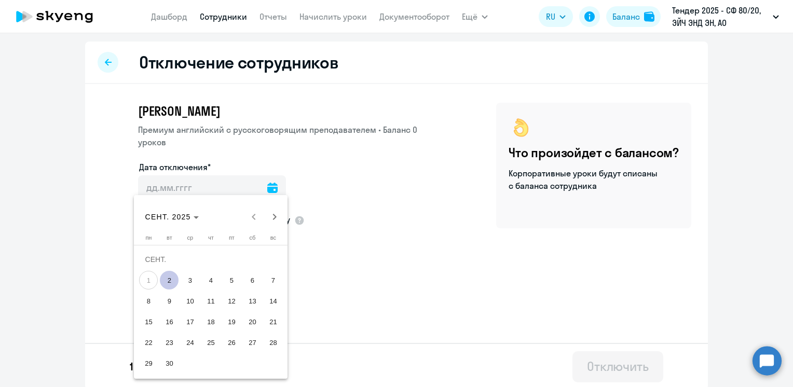
click at [170, 283] on span "2" at bounding box center [169, 280] width 19 height 19
type input "[DATE]"
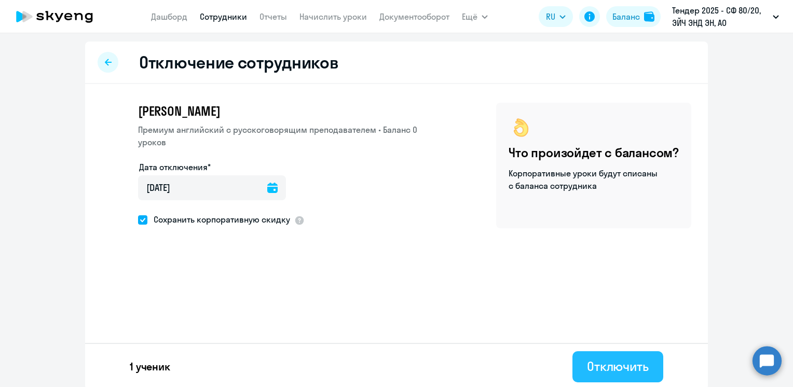
click at [604, 369] on div "Отключить" at bounding box center [618, 366] width 62 height 17
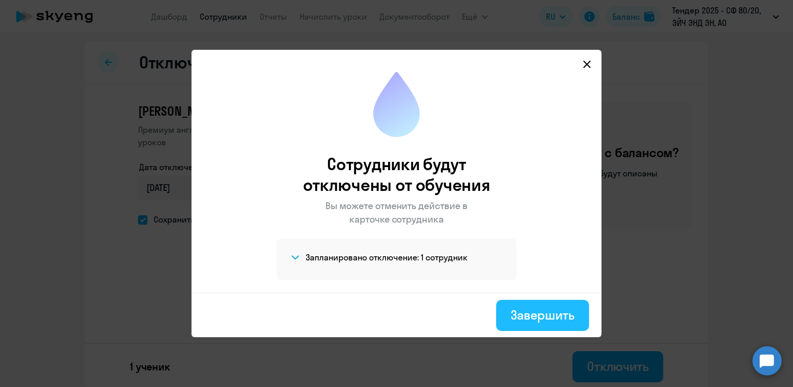
click at [530, 316] on div "Завершить" at bounding box center [543, 315] width 64 height 17
select select "30"
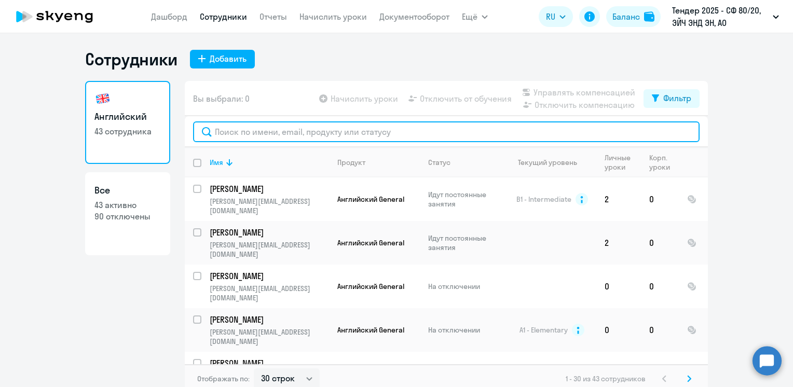
click at [249, 127] on input "text" at bounding box center [446, 131] width 507 height 21
paste input "[PERSON_NAME][EMAIL_ADDRESS][DOMAIN_NAME]"
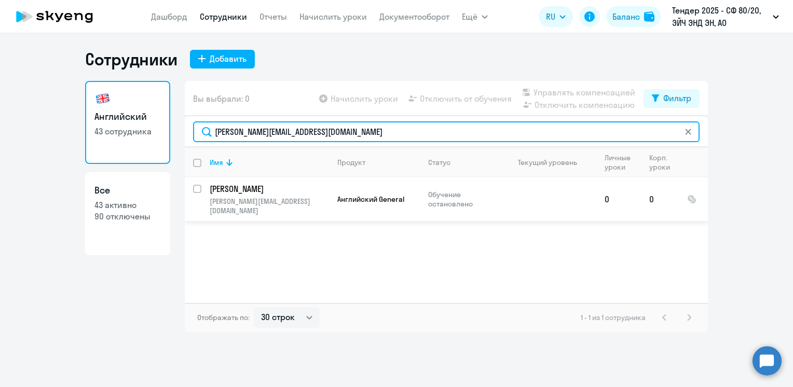
type input "[PERSON_NAME][EMAIL_ADDRESS][DOMAIN_NAME]"
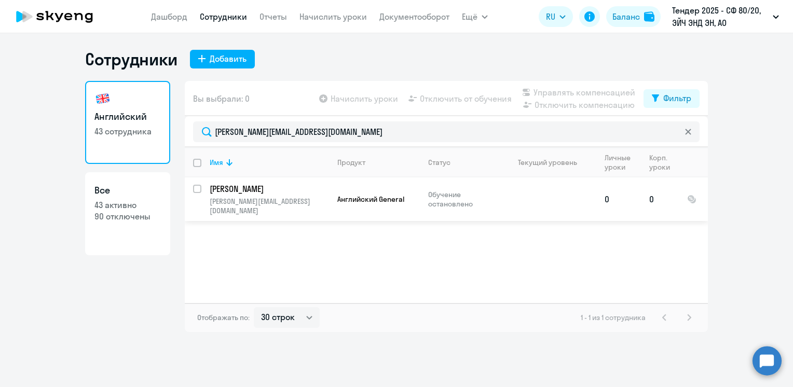
click at [195, 187] on input "select row 42069086" at bounding box center [203, 195] width 21 height 21
checkbox input "true"
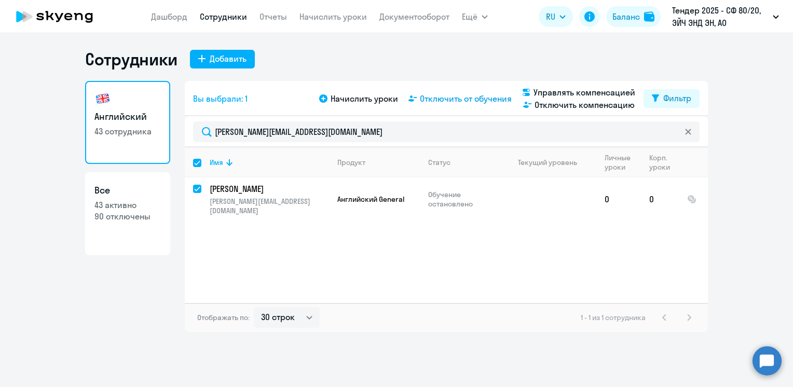
click at [464, 101] on span "Отключить от обучения" at bounding box center [466, 98] width 92 height 12
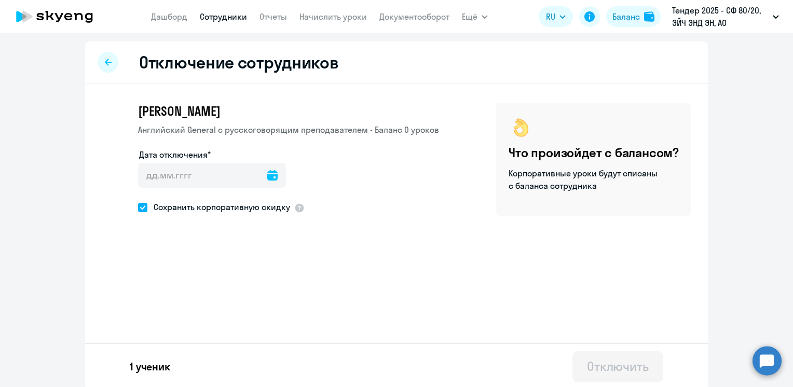
click at [267, 175] on icon at bounding box center [272, 175] width 10 height 10
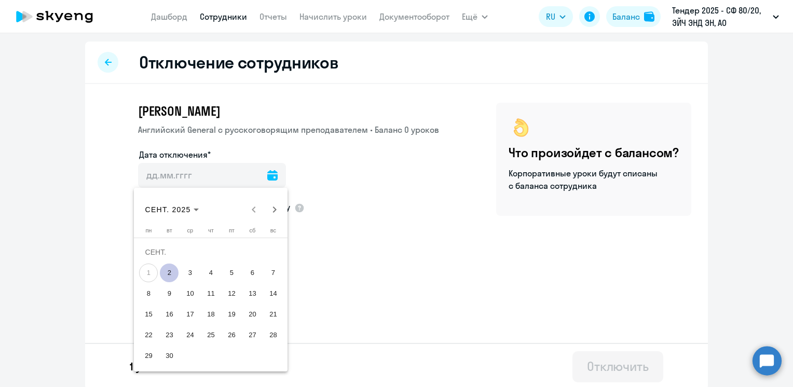
click at [167, 275] on span "2" at bounding box center [169, 273] width 19 height 19
type input "[DATE]"
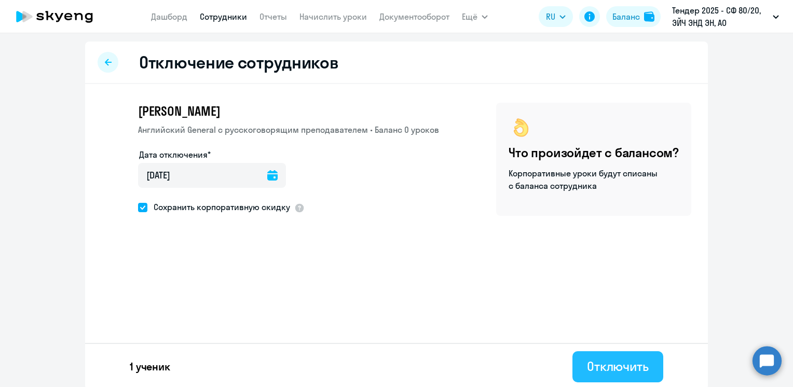
click at [592, 367] on div "Отключить" at bounding box center [618, 366] width 62 height 17
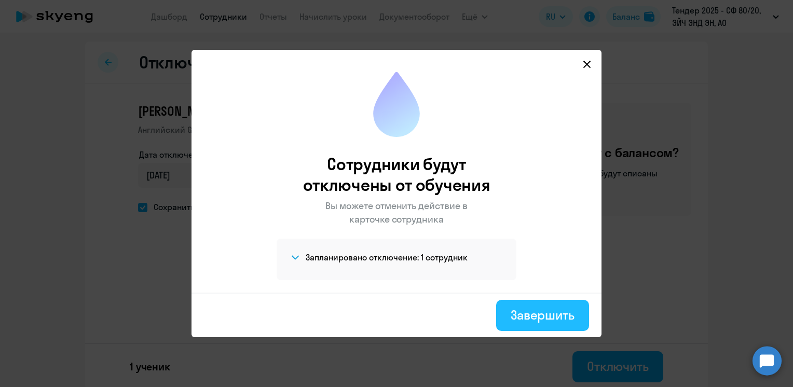
click at [538, 308] on div "Завершить" at bounding box center [543, 315] width 64 height 17
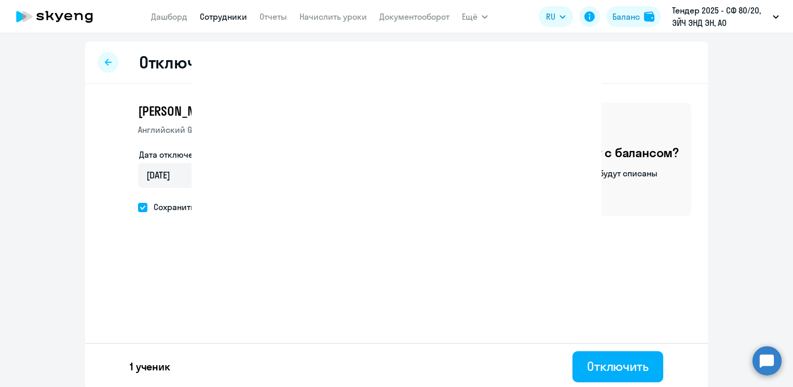
select select "30"
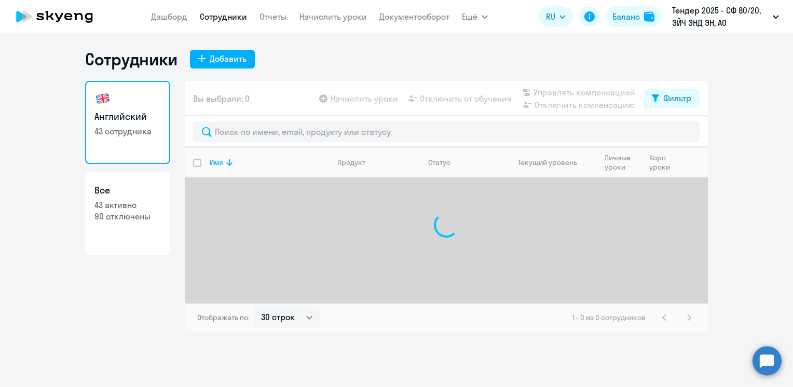
select select "30"
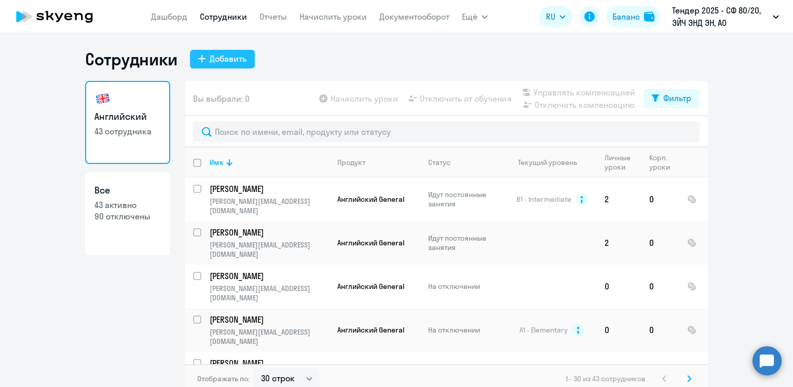
click at [217, 58] on div "Добавить" at bounding box center [228, 58] width 37 height 12
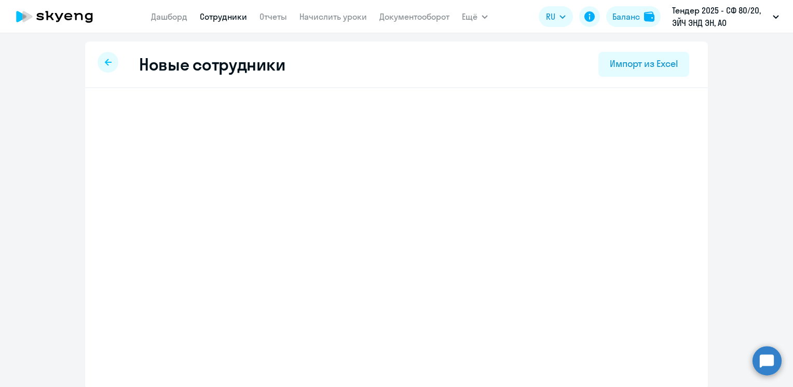
select select "english_adult_not_native_speaker"
select select "3"
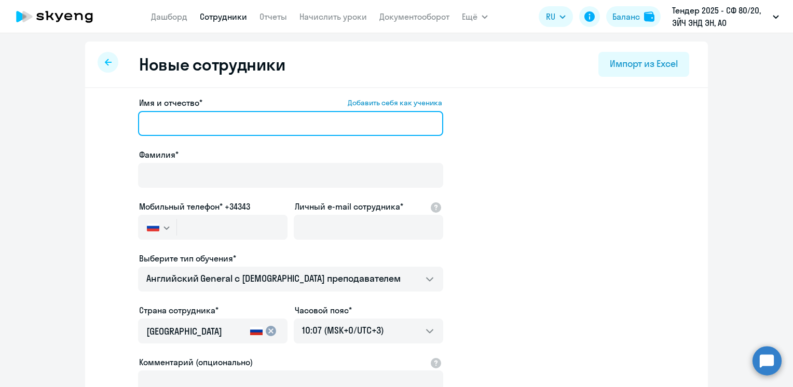
click at [209, 122] on input "Имя и отчество* Добавить себя как ученика" at bounding box center [290, 123] width 305 height 25
paste input "[EMAIL_ADDRESS][DOMAIN_NAME]"
drag, startPoint x: 298, startPoint y: 125, endPoint x: 179, endPoint y: 124, distance: 118.9
click at [179, 124] on input "[EMAIL_ADDRESS][DOMAIN_NAME]" at bounding box center [290, 123] width 305 height 25
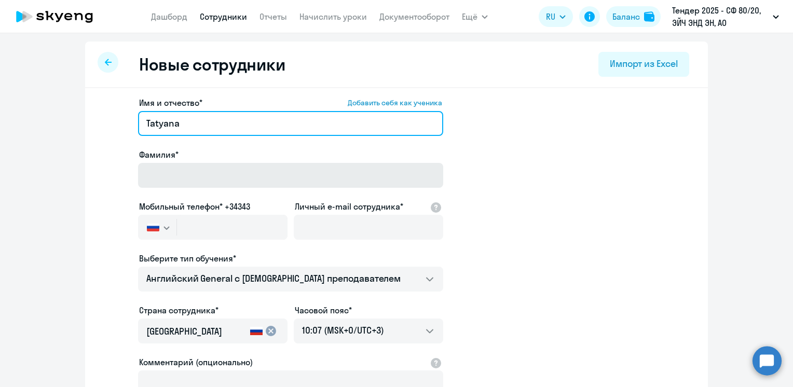
type input "Tatyana"
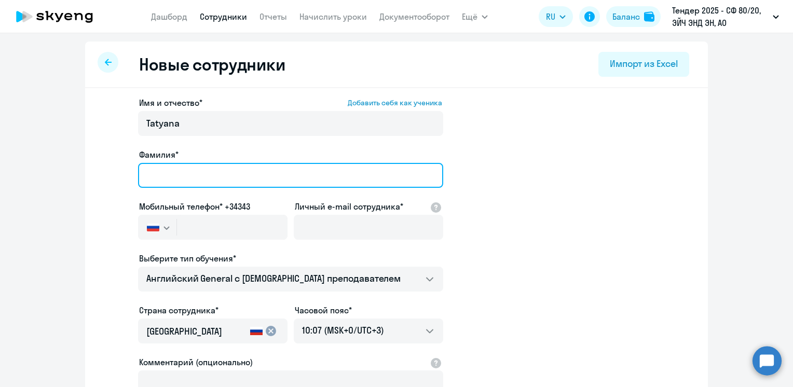
click at [167, 179] on input "Фамилия*" at bounding box center [290, 175] width 305 height 25
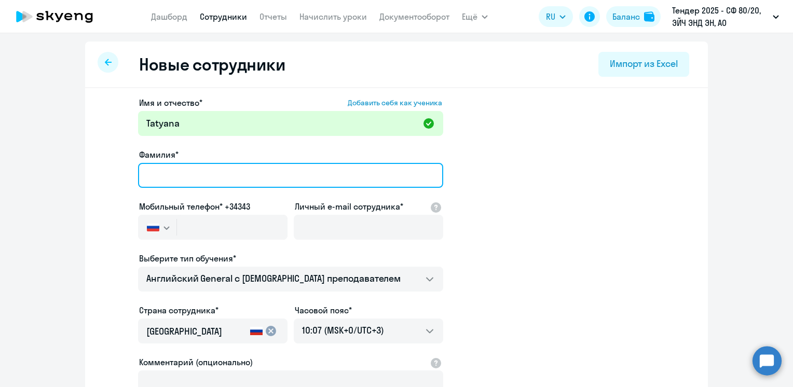
paste input "[EMAIL_ADDRESS][DOMAIN_NAME]"
drag, startPoint x: 178, startPoint y: 176, endPoint x: 73, endPoint y: 178, distance: 104.9
click at [73, 178] on ng-component "Новые сотрудники Импорт из Excel Имя и отчество* Добавить себя как ученика [PER…" at bounding box center [396, 293] width 793 height 503
drag, startPoint x: 239, startPoint y: 174, endPoint x: 192, endPoint y: 177, distance: 47.3
click at [192, 177] on input "GLUKHOVA@corphn.com" at bounding box center [290, 175] width 305 height 25
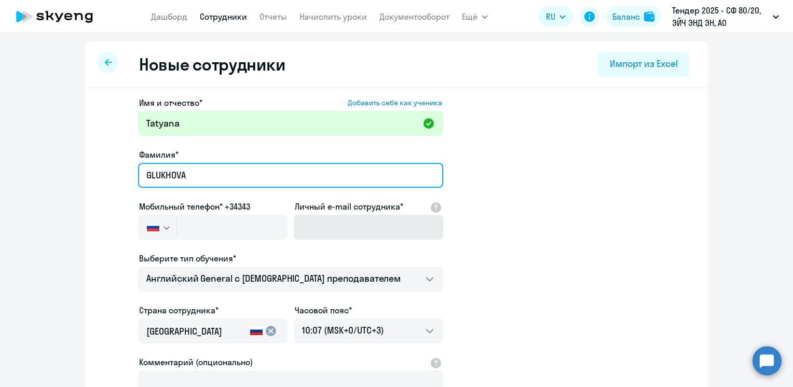
type input "GLUKHOVA"
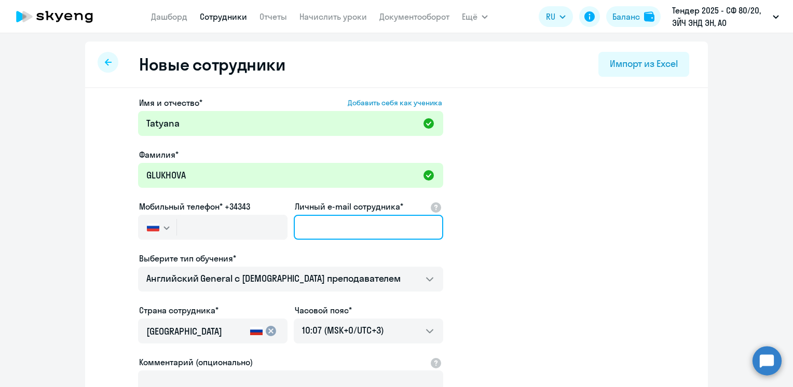
click at [326, 224] on input "Личный e-mail сотрудника*" at bounding box center [369, 227] width 150 height 25
paste input "Tatyana.GLUKHOVA@corphn.com"
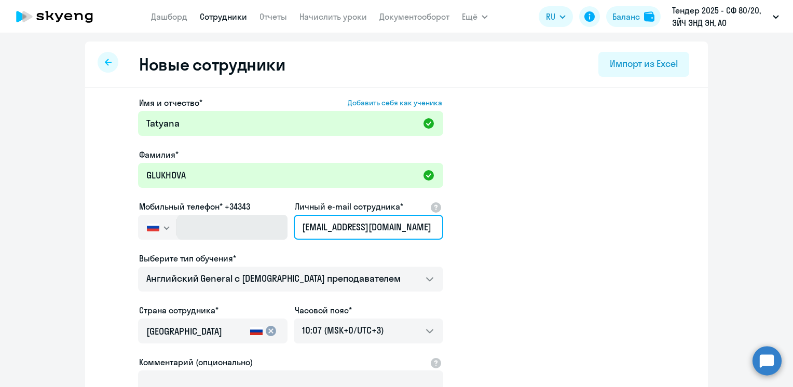
type input "Tatyana.GLUKHOVA@corphn.com"
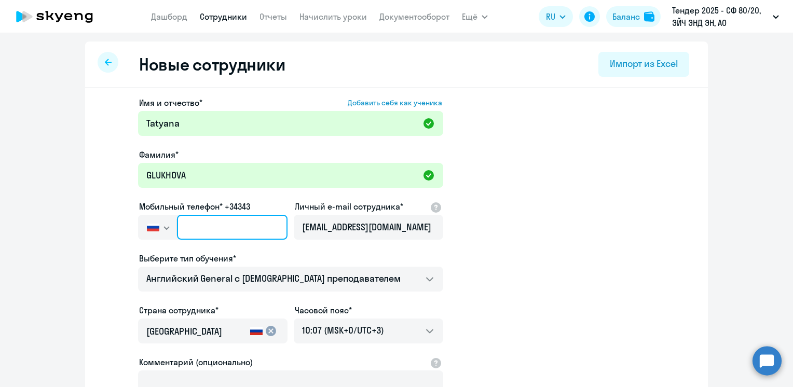
click at [210, 229] on input "text" at bounding box center [232, 227] width 111 height 25
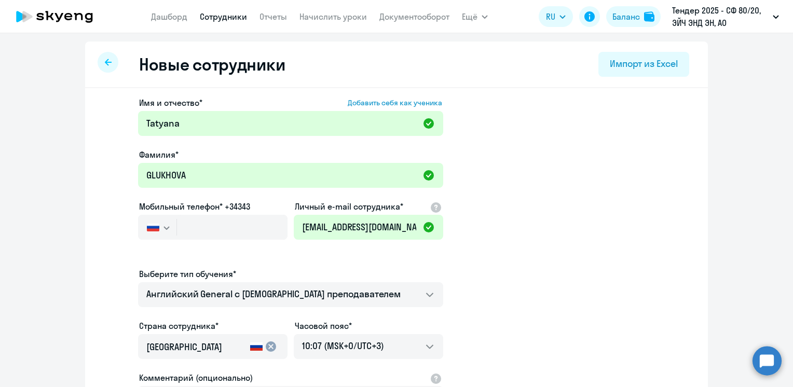
click at [522, 255] on app-new-student-form "Имя и отчество* Добавить себя как ученика Tatyana Фамилия* GLUKHOVA Мобильный т…" at bounding box center [397, 290] width 590 height 386
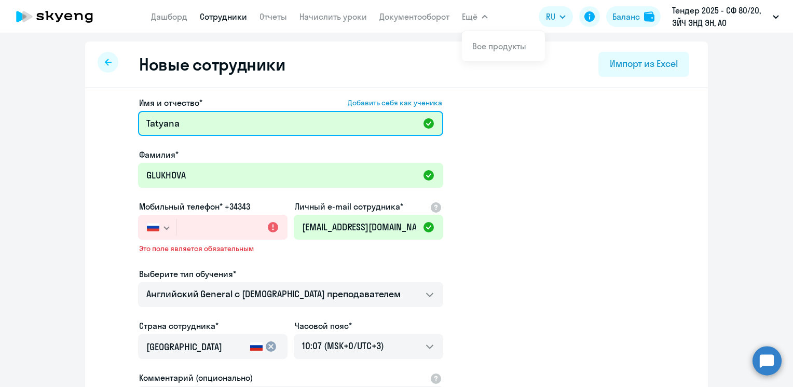
click at [251, 127] on input "Tatyana" at bounding box center [290, 123] width 305 height 25
drag, startPoint x: 222, startPoint y: 126, endPoint x: 102, endPoint y: 124, distance: 120.0
click at [102, 124] on app-new-student-form "Имя и отчество* Добавить себя как ученика Tatyana Фамилия* GLUKHOVA Мобильный т…" at bounding box center [397, 290] width 590 height 386
paste input "Olga.PIVEN@corphn.com"
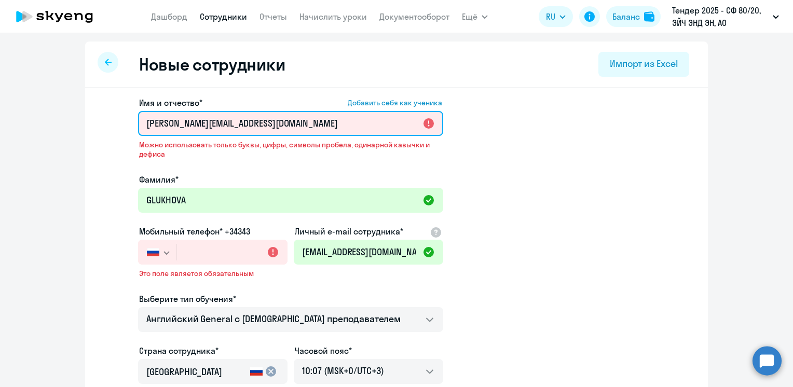
drag, startPoint x: 242, startPoint y: 121, endPoint x: 170, endPoint y: 119, distance: 71.7
click at [170, 119] on input "Olga.PIVEN@corphn.com" at bounding box center [290, 123] width 305 height 25
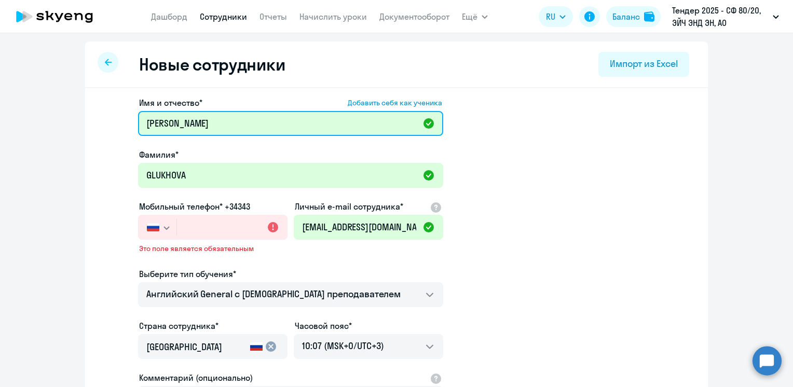
type input "Olga"
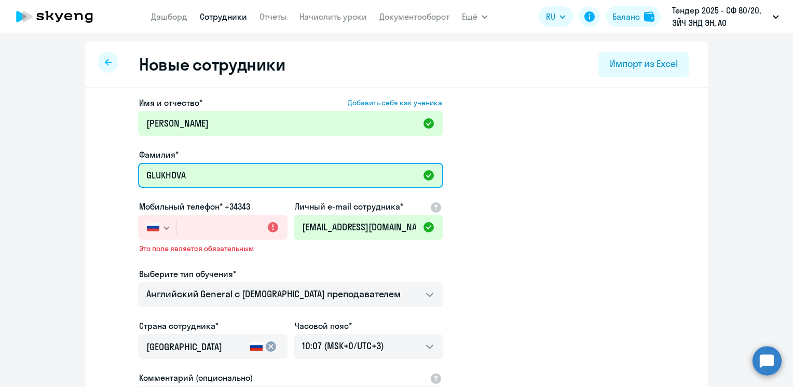
drag, startPoint x: 196, startPoint y: 180, endPoint x: 111, endPoint y: 172, distance: 86.0
click at [111, 172] on app-new-student-form "Имя и отчество* Добавить себя как ученика Olga Фамилия* GLUKHOVA Мобильный теле…" at bounding box center [397, 290] width 590 height 386
paste input "Olga.PIVEN@corphn.com"
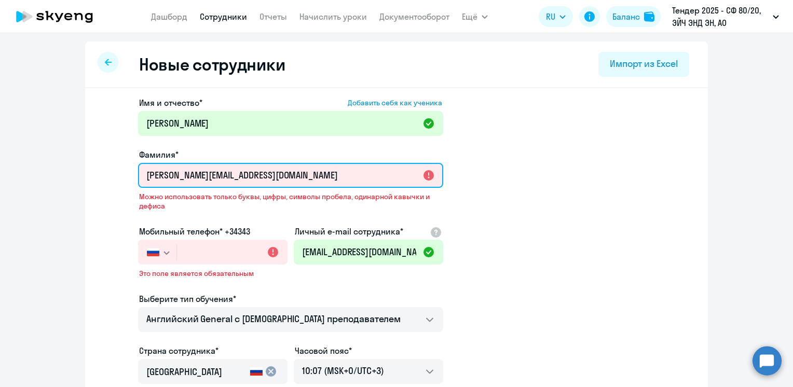
drag, startPoint x: 163, startPoint y: 177, endPoint x: 107, endPoint y: 174, distance: 55.6
click at [107, 174] on app-new-student-form "Имя и отчество* Добавить себя как ученика Olga Фамилия* Olga.PIVEN@corphn.com М…" at bounding box center [397, 302] width 590 height 411
drag, startPoint x: 246, startPoint y: 173, endPoint x: 164, endPoint y: 175, distance: 81.6
click at [164, 175] on input "PIVEN@corphn.com" at bounding box center [290, 175] width 305 height 25
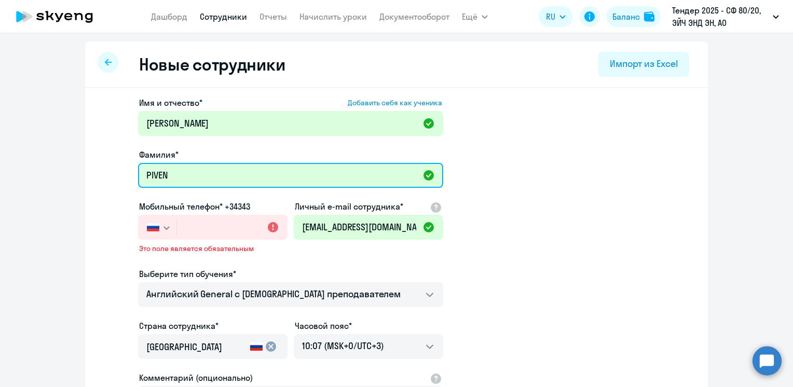
type input "PIVEN"
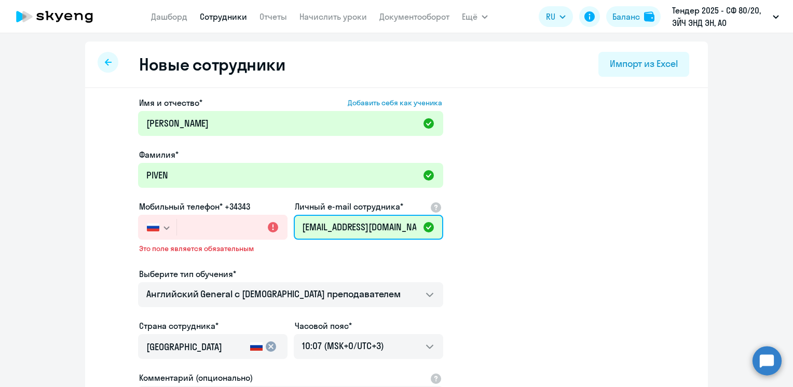
click at [341, 224] on input "Tatyana.GLUKHOVA@corphn.com" at bounding box center [369, 227] width 150 height 25
paste input "Olga.PIVEN"
type input "Olga.PIVEN@corphn.com"
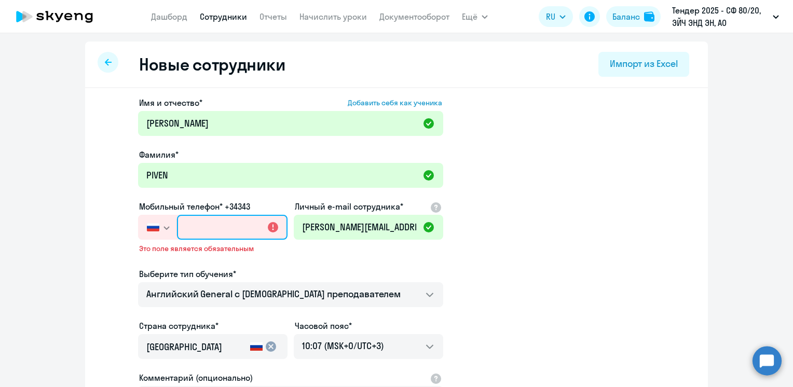
click at [191, 221] on input "text" at bounding box center [232, 227] width 111 height 25
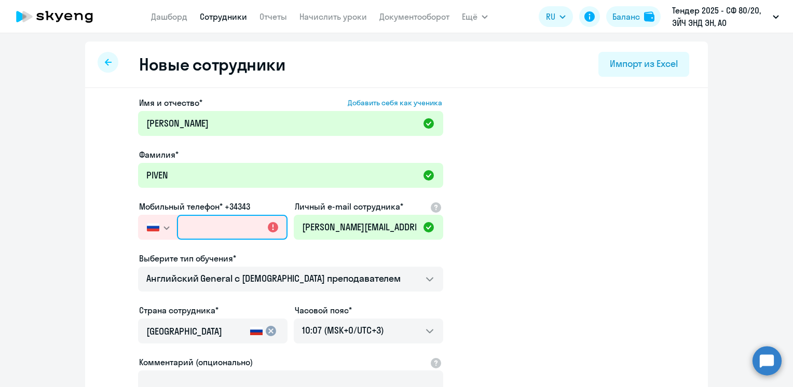
paste input "+7 988 360-82-02"
type input "+7 988 360-82-02"
click at [550, 247] on app-new-student-form "Имя и отчество* Добавить себя как ученика Olga Фамилия* PIVEN Мобильный телефон…" at bounding box center [397, 282] width 590 height 370
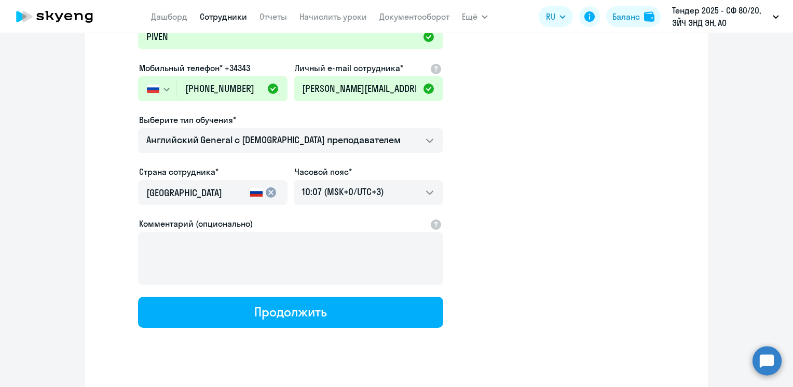
scroll to position [156, 0]
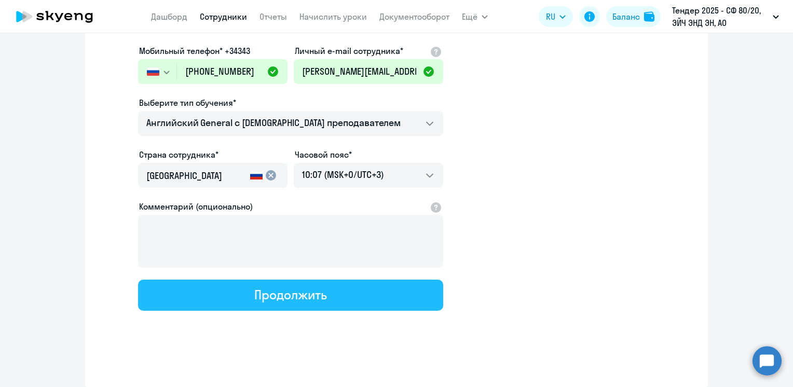
click at [310, 298] on div "Продолжить" at bounding box center [290, 295] width 72 height 17
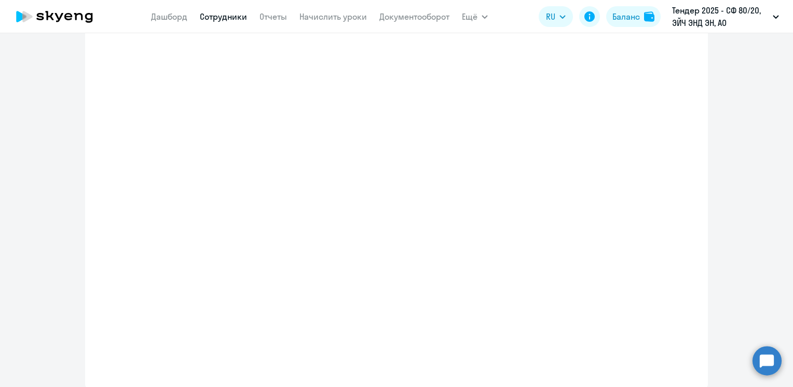
select select "english_adult_not_native_speaker"
select select "3"
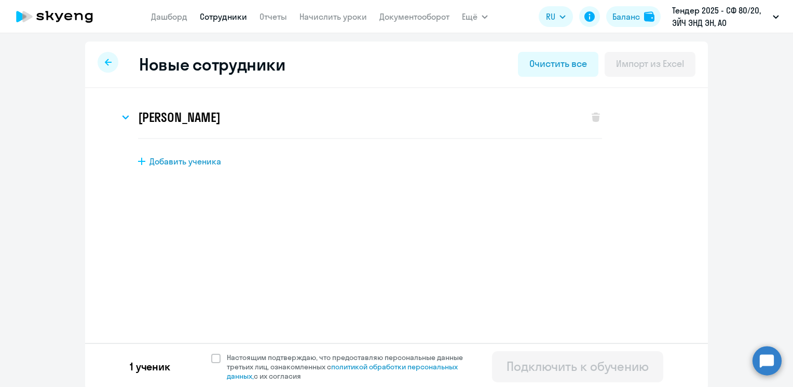
scroll to position [3, 0]
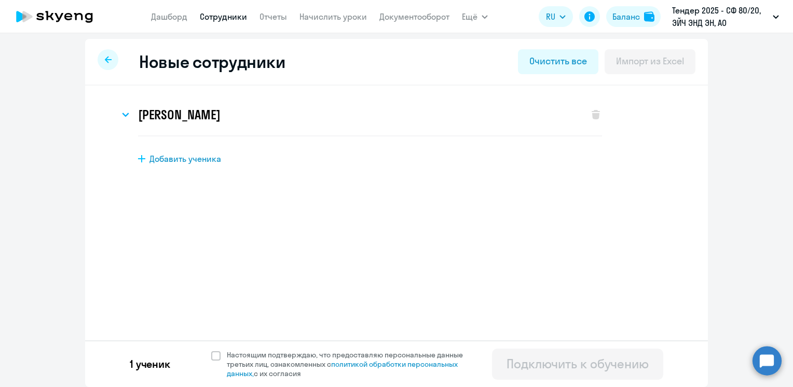
click at [138, 158] on icon at bounding box center [141, 158] width 7 height 7
select select "english_adult_not_native_speaker"
select select "3"
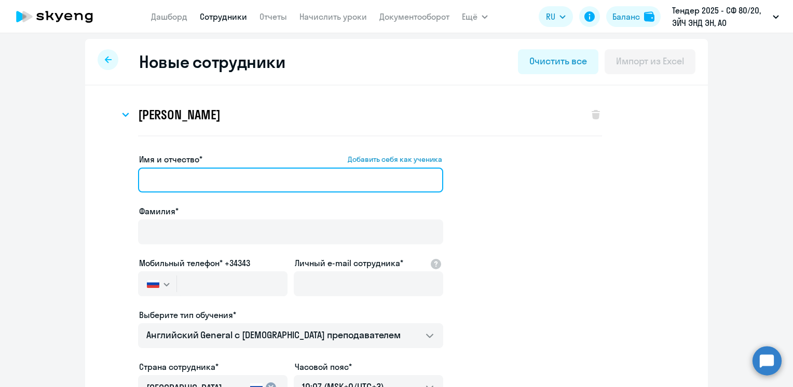
click at [166, 181] on input "Имя и отчество* Добавить себя как ученика" at bounding box center [290, 180] width 305 height 25
paste input "Roman.TOLSTOV@corphn.com"
drag, startPoint x: 278, startPoint y: 180, endPoint x: 173, endPoint y: 180, distance: 104.9
click at [173, 180] on input "Roman.TOLSTOV@corphn.com" at bounding box center [290, 180] width 305 height 25
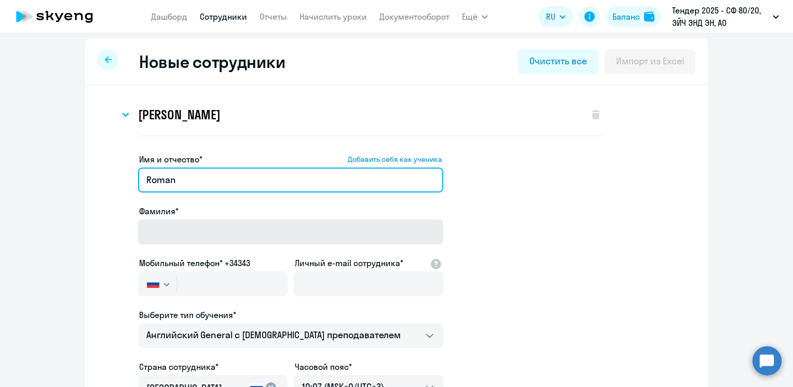
type input "Roman"
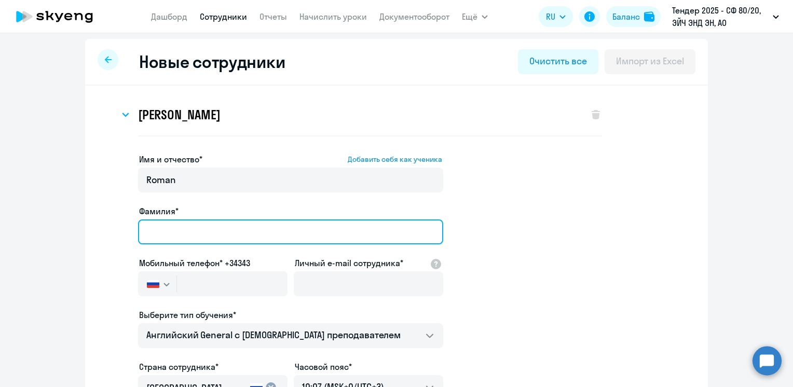
click at [172, 237] on input "Фамилия*" at bounding box center [290, 232] width 305 height 25
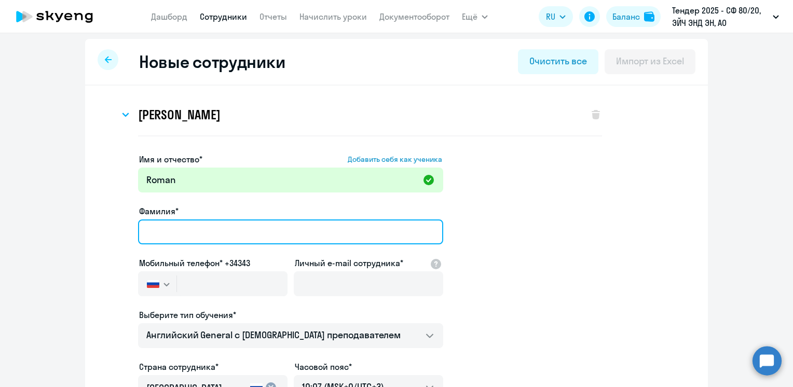
paste input "Roman.TOLSTOV@corphn.com"
drag, startPoint x: 173, startPoint y: 229, endPoint x: 110, endPoint y: 227, distance: 62.9
click at [110, 227] on app-new-student-form "Имя и отчество* Добавить себя как ученика Roman Фамилия* Roman.TOLSTOV@corphn.c…" at bounding box center [397, 338] width 590 height 370
drag, startPoint x: 258, startPoint y: 238, endPoint x: 187, endPoint y: 233, distance: 70.8
click at [187, 233] on input "TOLSTOV@corphn.com" at bounding box center [290, 232] width 305 height 25
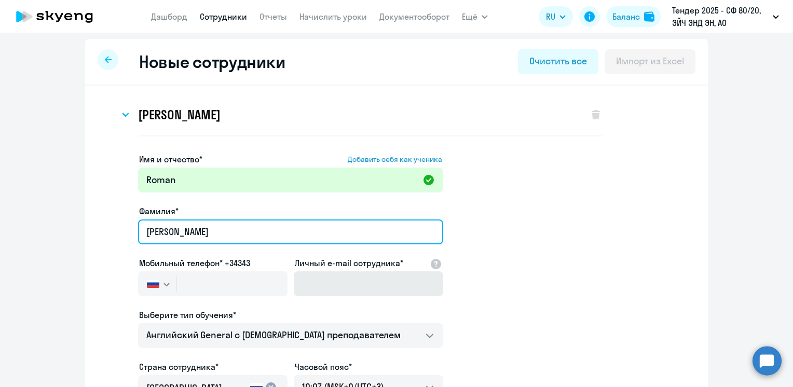
type input "TOLSTOV"
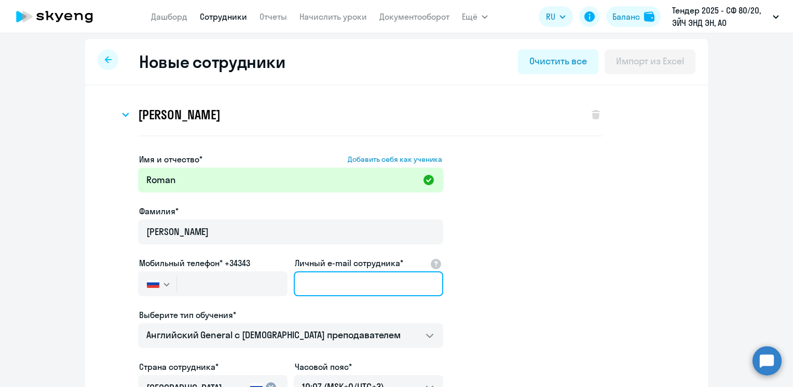
click at [312, 286] on input "Личный e-mail сотрудника*" at bounding box center [369, 284] width 150 height 25
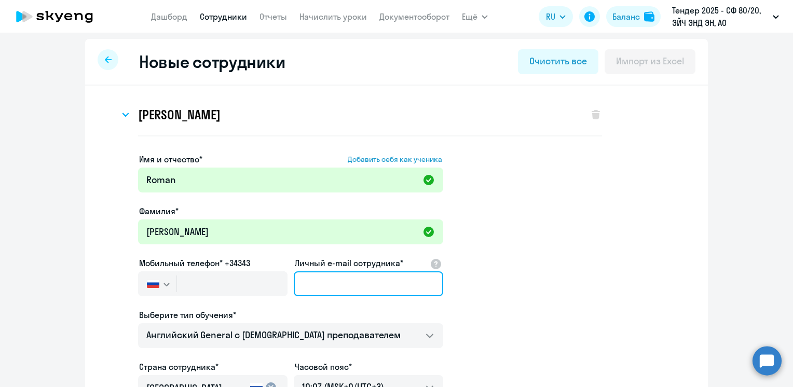
paste input "Roman.TOLSTOV@corphn.com"
type input "Roman.TOLSTOV@corphn.com"
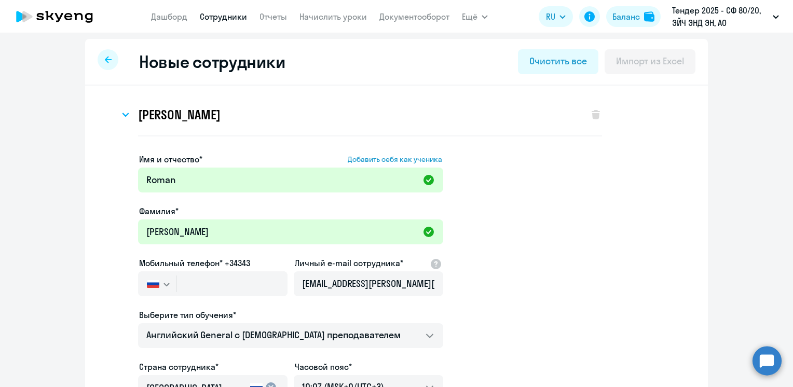
click at [548, 280] on app-new-student-form "Имя и отчество* Добавить себя как ученика Roman Фамилия* TOLSTOV Мобильный теле…" at bounding box center [397, 338] width 590 height 370
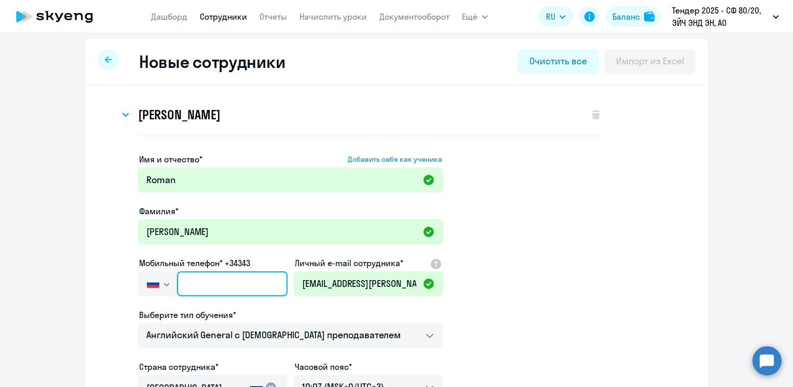
click at [217, 287] on input "text" at bounding box center [232, 284] width 111 height 25
paste input "+7 916 640-38-52"
type input "+7 916 640-38-52"
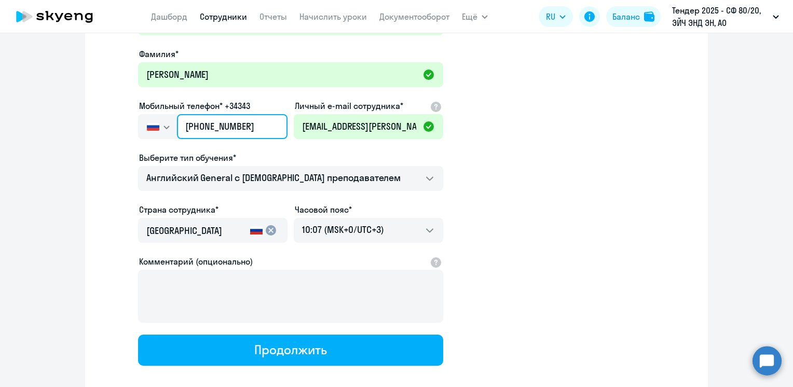
scroll to position [163, 0]
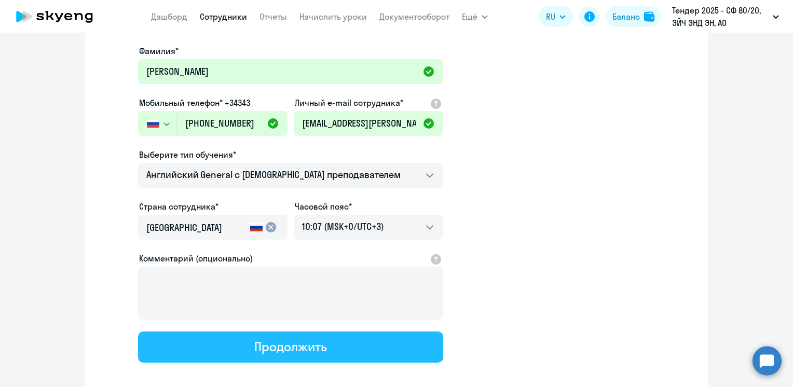
click at [280, 348] on div "Продолжить" at bounding box center [290, 347] width 72 height 17
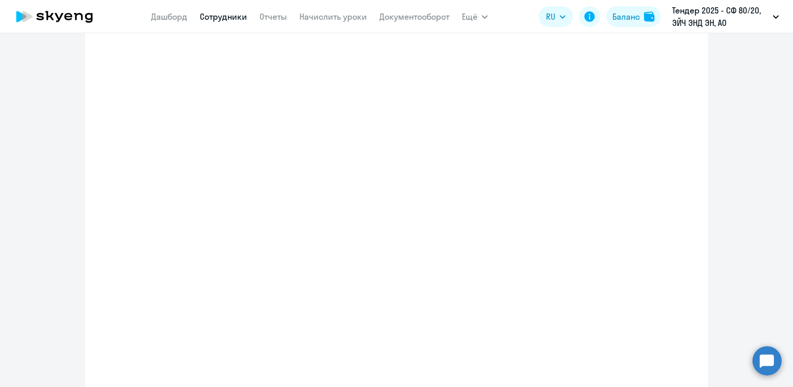
select select "english_adult_not_native_speaker"
select select "3"
select select "english_adult_not_native_speaker"
select select "3"
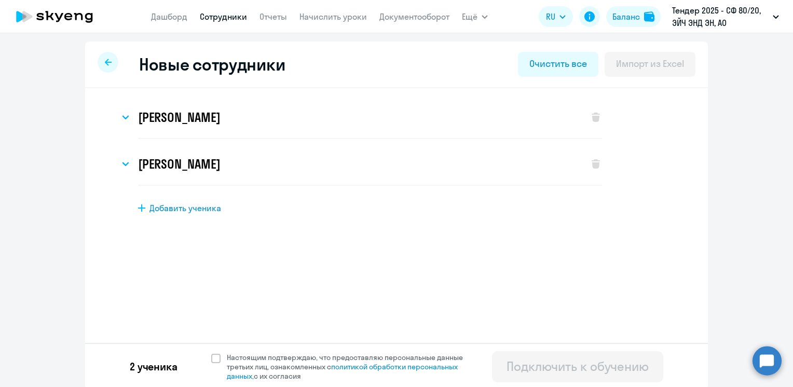
scroll to position [0, 0]
click at [150, 207] on span "Добавить ученика" at bounding box center [186, 207] width 72 height 11
select select "english_adult_not_native_speaker"
select select "3"
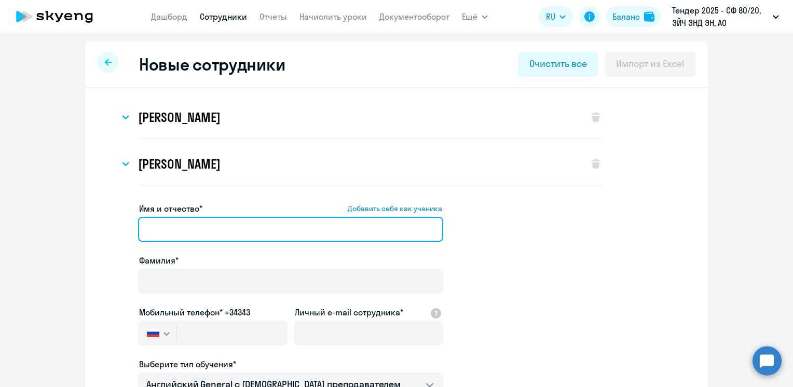
click at [183, 234] on input "Имя и отчество* Добавить себя как ученика" at bounding box center [290, 229] width 305 height 25
paste input "SADVAEVA Altana <Altana.SADVAEVA@corphn.com>"
drag, startPoint x: 359, startPoint y: 231, endPoint x: 181, endPoint y: 235, distance: 178.7
click at [181, 235] on input "SADVAEVA Altana <Altana.SADVAEVA@corphn.com>" at bounding box center [290, 229] width 305 height 25
click at [175, 230] on input "SADVAEVA Altana <Altana.SADVAEVA@corphn.com>" at bounding box center [290, 229] width 305 height 25
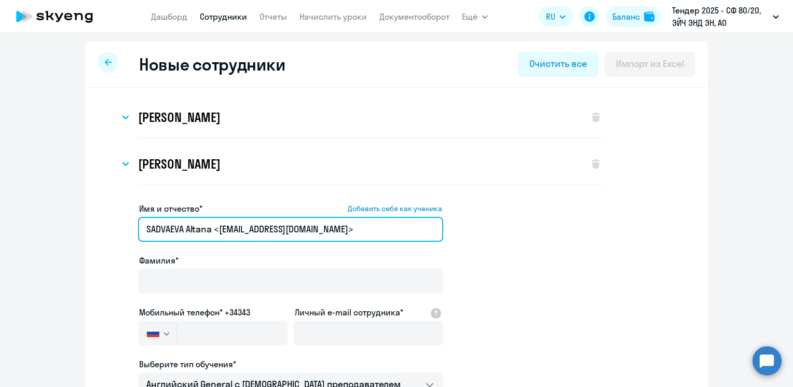
drag, startPoint x: 183, startPoint y: 230, endPoint x: 125, endPoint y: 229, distance: 58.2
click at [125, 229] on app-new-student-form "Имя и отчество* Добавить себя как ученика SADVAEVA Altana <Altana.SADVAEVA@corp…" at bounding box center [397, 387] width 590 height 370
drag, startPoint x: 307, startPoint y: 233, endPoint x: 173, endPoint y: 234, distance: 134.0
click at [173, 234] on input "Altana <Altana.SADVAEVA@corphn.com>" at bounding box center [290, 229] width 305 height 25
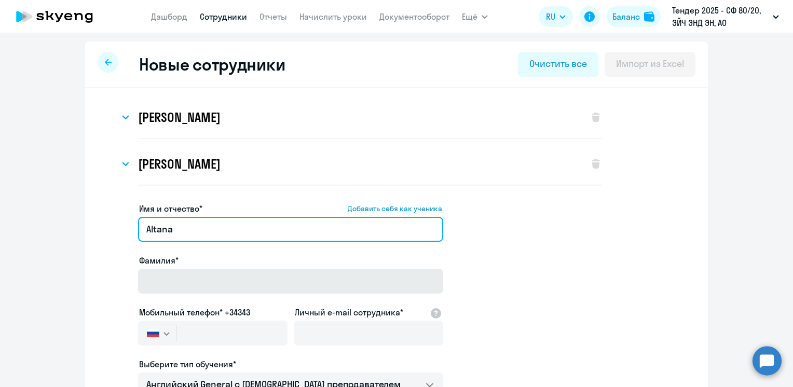
type input "Altana"
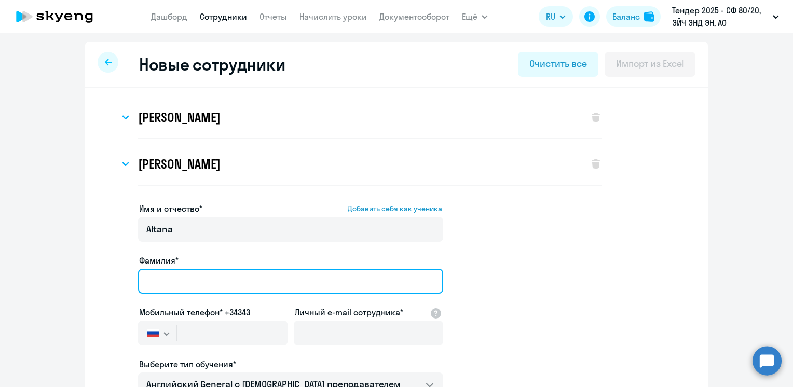
click at [175, 281] on input "Фамилия*" at bounding box center [290, 281] width 305 height 25
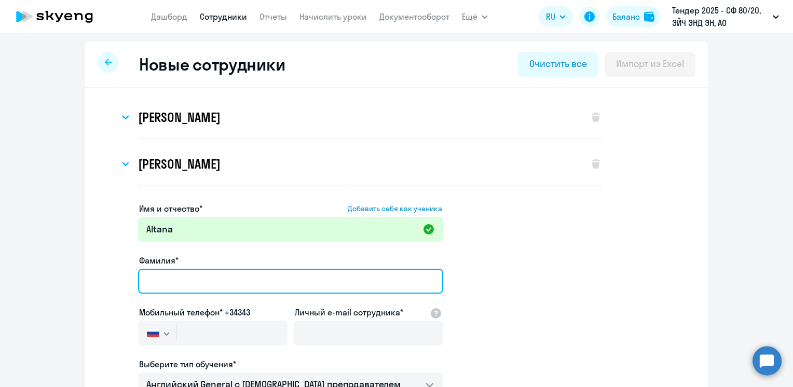
paste input "SADVAEVA Altana <Altana.SADVAEVA@corphn.com>"
drag, startPoint x: 361, startPoint y: 285, endPoint x: 183, endPoint y: 277, distance: 178.8
click at [183, 277] on input "SADVAEVA Altana <Altana.SADVAEVA@corphn.com>" at bounding box center [290, 281] width 305 height 25
type input "SADVAEVA"
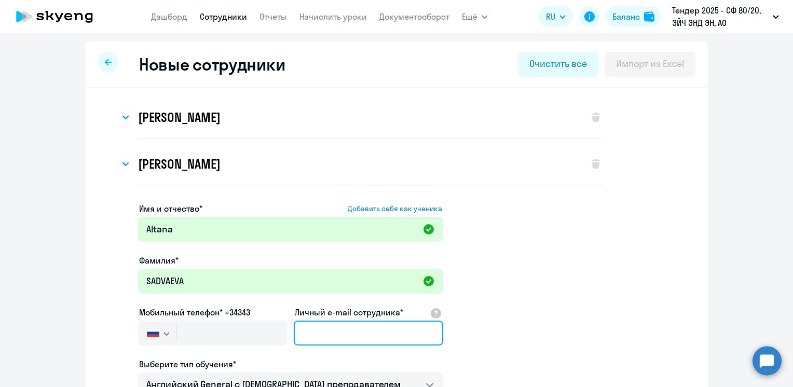
click at [336, 321] on input "Личный e-mail сотрудника*" at bounding box center [369, 333] width 150 height 25
paste input "SADVAEVA Altana <Altana.SADVAEVA@corphn.com>"
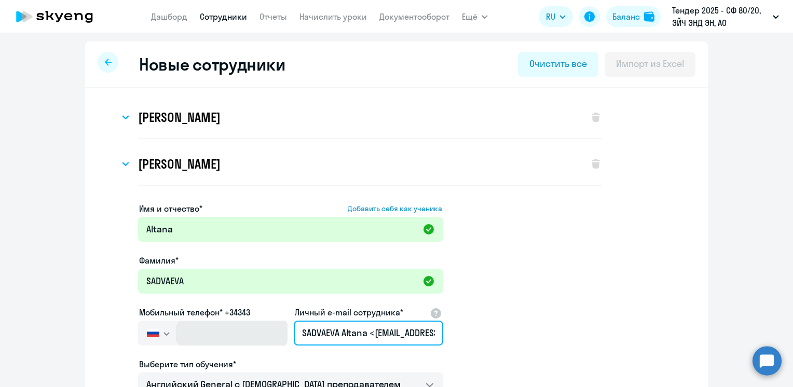
drag, startPoint x: 302, startPoint y: 332, endPoint x: 235, endPoint y: 330, distance: 67.0
click at [235, 330] on div "Имя и отчество* Добавить себя как ученика Altana Фамилия* SADVAEVA Мобильный те…" at bounding box center [290, 387] width 305 height 370
click at [430, 331] on input "Altana.SADVAEVA@corphn.com>" at bounding box center [369, 333] width 150 height 25
type input "Altana.SADVAEVA@corphn.com"
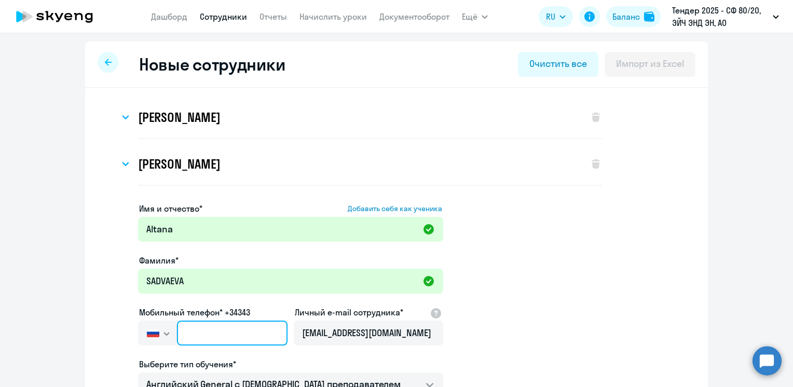
drag, startPoint x: 224, startPoint y: 341, endPoint x: 239, endPoint y: 335, distance: 16.4
click at [239, 335] on input "text" at bounding box center [232, 333] width 111 height 25
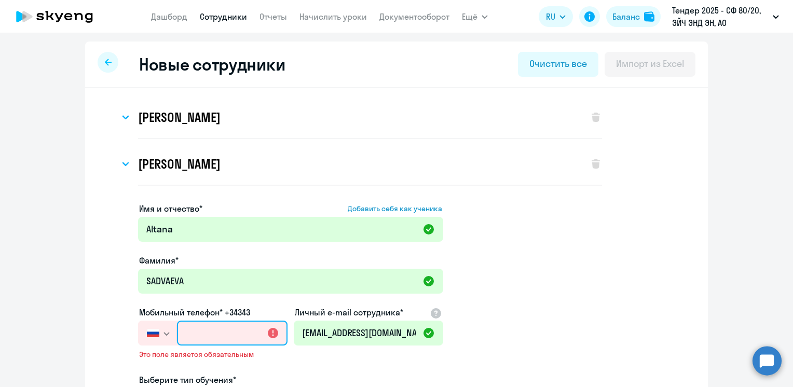
click at [205, 328] on input "text" at bounding box center [232, 333] width 111 height 25
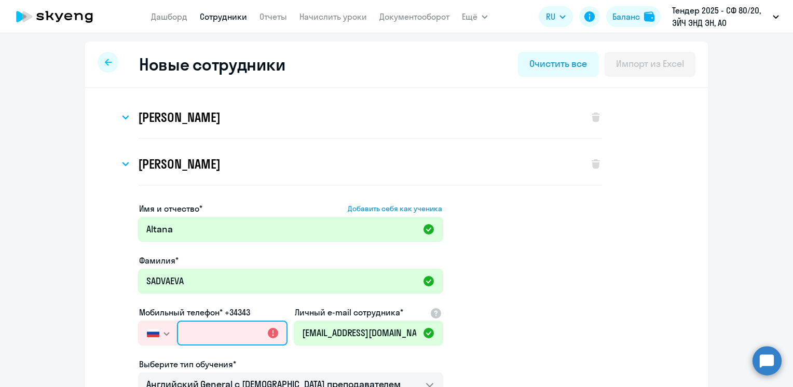
paste input "+7 966 198-87-55"
type input "+7 966 198-87-55"
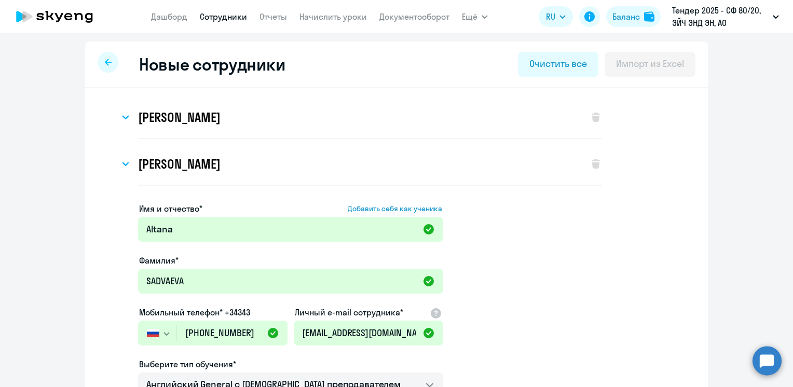
click at [496, 312] on app-new-student-form "Имя и отчество* Добавить себя как ученика Altana Фамилия* SADVAEVA Мобильный те…" at bounding box center [397, 387] width 590 height 370
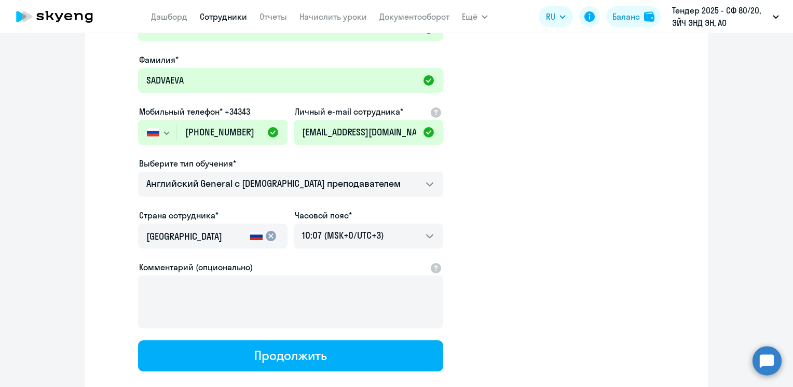
scroll to position [202, 0]
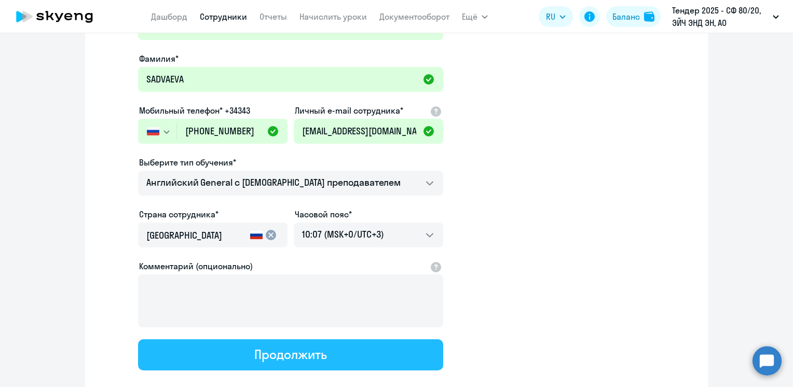
click at [295, 359] on div "Продолжить" at bounding box center [290, 354] width 72 height 17
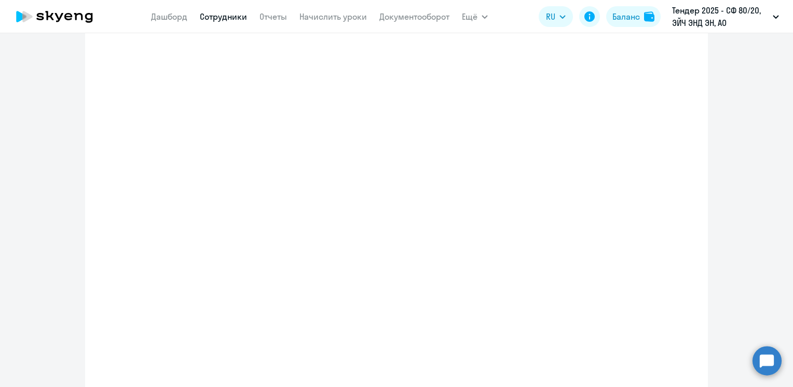
select select "english_adult_not_native_speaker"
select select "3"
select select "english_adult_not_native_speaker"
select select "3"
select select "english_adult_not_native_speaker"
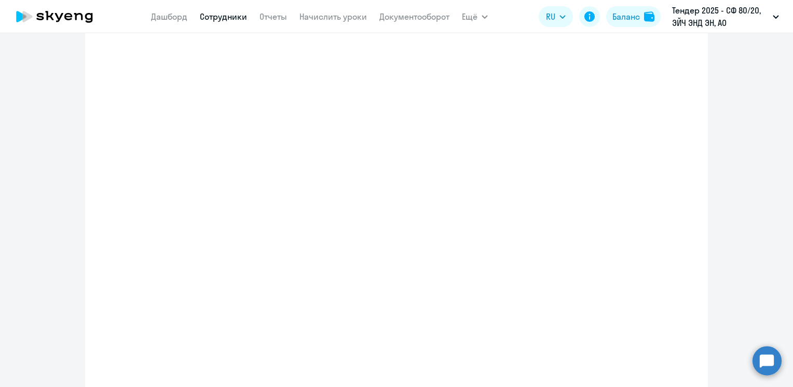
select select "3"
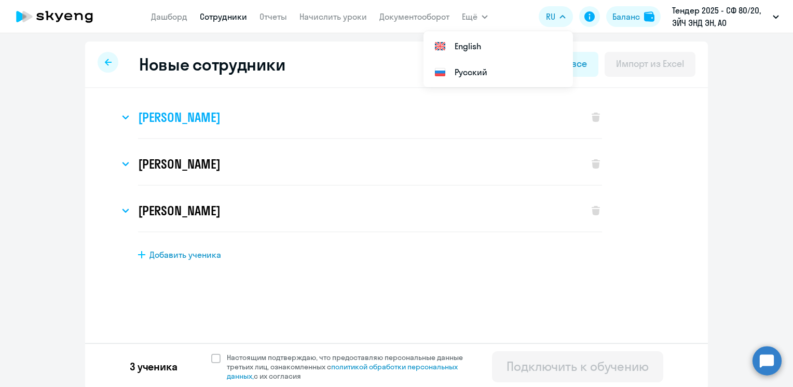
scroll to position [0, 0]
click at [158, 256] on span "Добавить ученика" at bounding box center [186, 254] width 72 height 11
select select "english_adult_not_native_speaker"
select select "3"
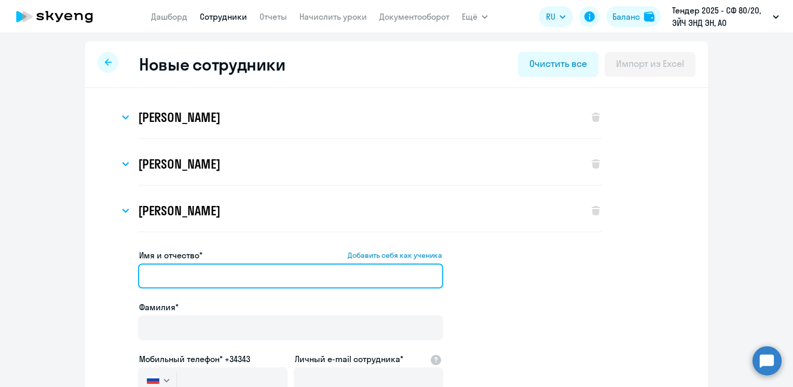
click at [180, 272] on input "Имя и отчество* Добавить себя как ученика" at bounding box center [290, 276] width 305 height 25
type input "м"
paste input "Nadezhda.KOVALENKO@corphn.com"
drag, startPoint x: 302, startPoint y: 277, endPoint x: 193, endPoint y: 279, distance: 109.1
click at [193, 279] on input "Nadezhda.KOVALENKO@corphn.com" at bounding box center [290, 276] width 305 height 25
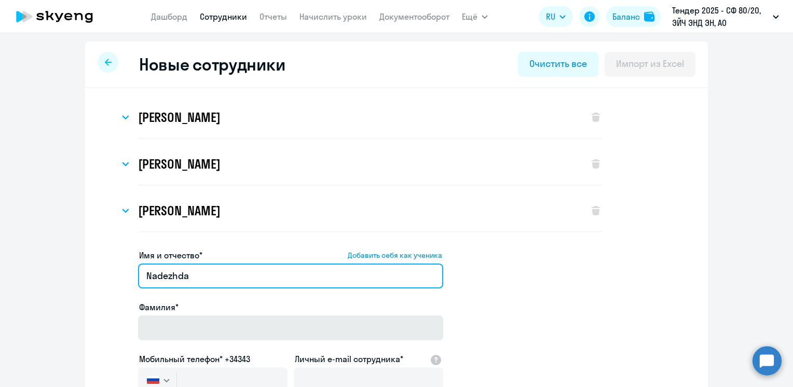
type input "Nadezhda"
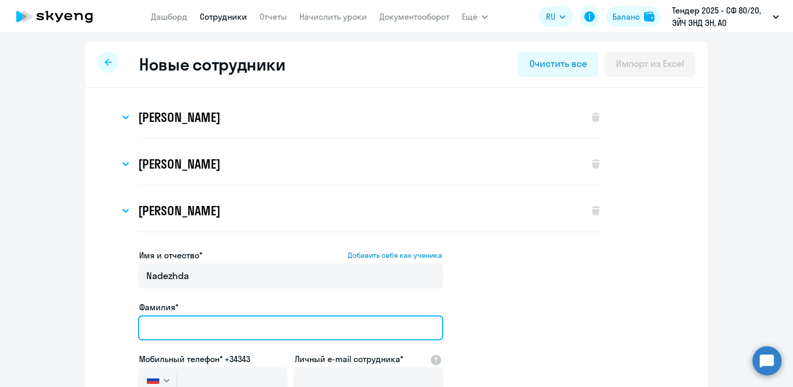
click at [162, 333] on input "Фамилия*" at bounding box center [290, 328] width 305 height 25
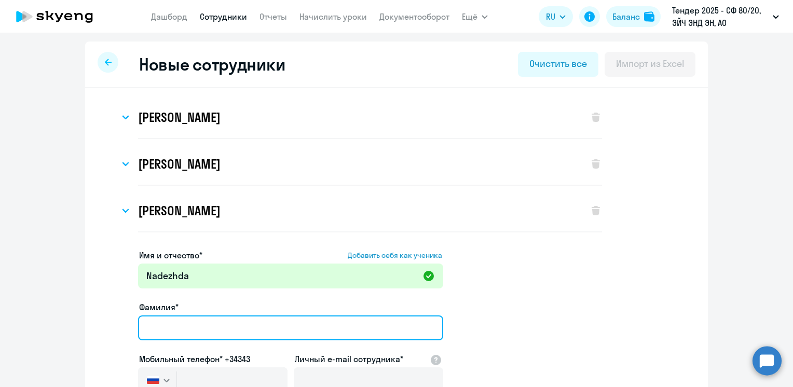
paste input "Nadezhda.KOVALENKO@corphn.com"
drag, startPoint x: 187, startPoint y: 329, endPoint x: 85, endPoint y: 325, distance: 102.4
click at [85, 325] on div "Altana SADVAEVA Имя и отчество* Добавить себя как ученика Altana Фамилия* SADVA…" at bounding box center [396, 392] width 623 height 609
drag, startPoint x: 278, startPoint y: 332, endPoint x: 188, endPoint y: 330, distance: 90.4
click at [188, 330] on input "KOVALENKO@corphn.com" at bounding box center [290, 328] width 305 height 25
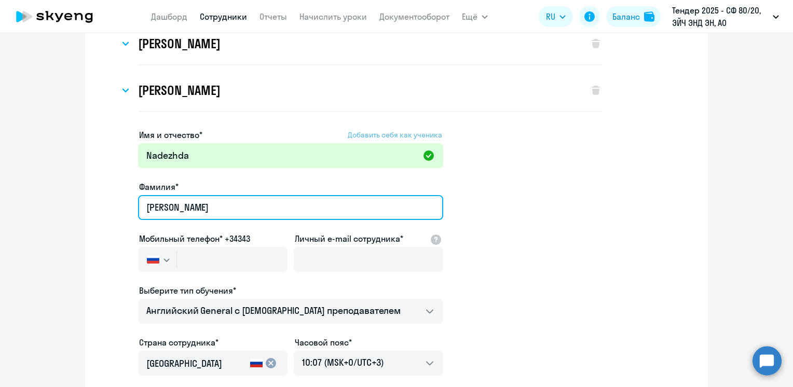
scroll to position [123, 0]
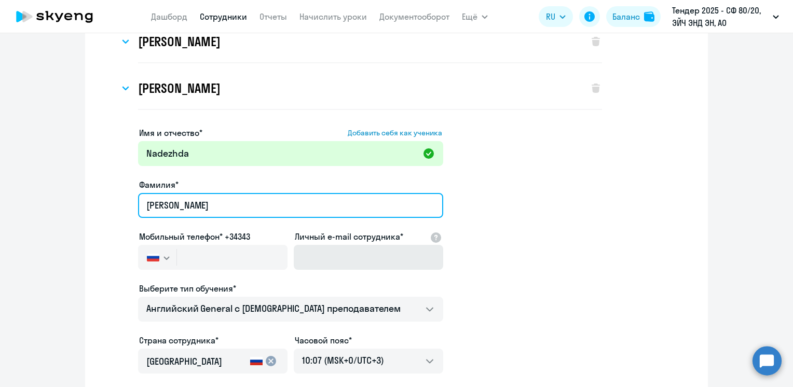
type input "KOVALENKO"
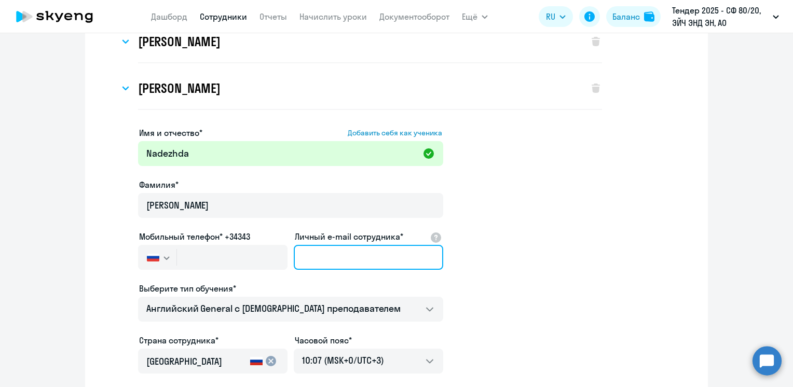
click at [340, 254] on input "Личный e-mail сотрудника*" at bounding box center [369, 257] width 150 height 25
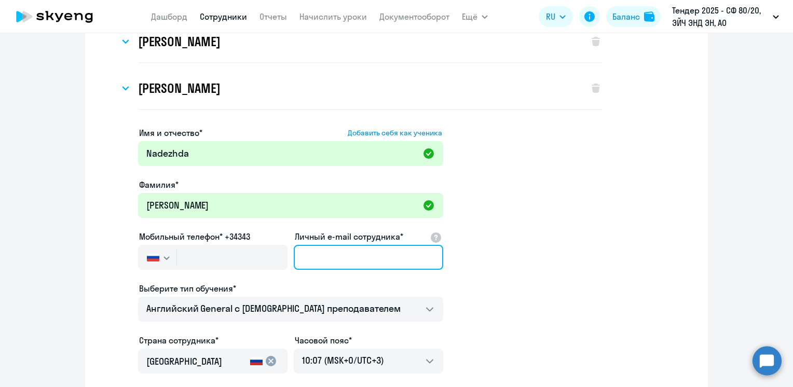
paste input "Nadezhda.KOVALENKO@corphn.com"
type input "Nadezhda.KOVALENKO@corphn.com"
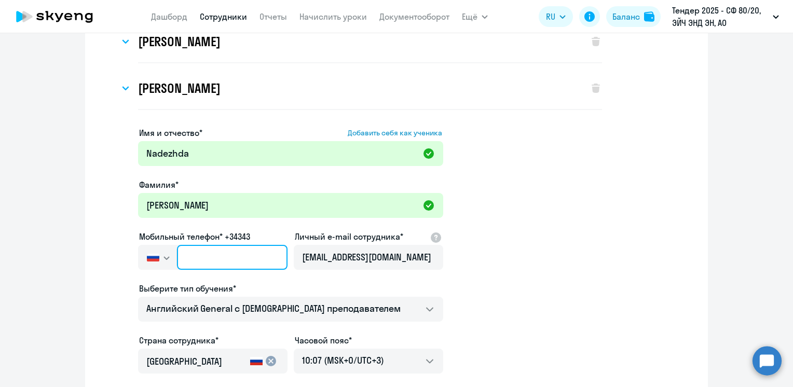
click at [224, 266] on input "text" at bounding box center [232, 257] width 111 height 25
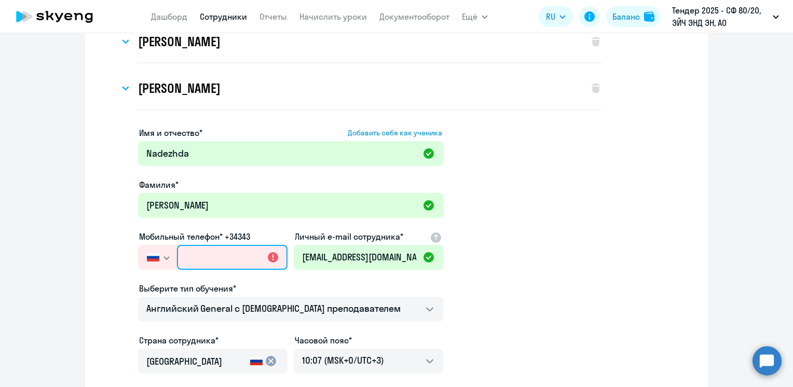
paste input "+7 919 440-10-57"
type input "+7 919 440-10-57"
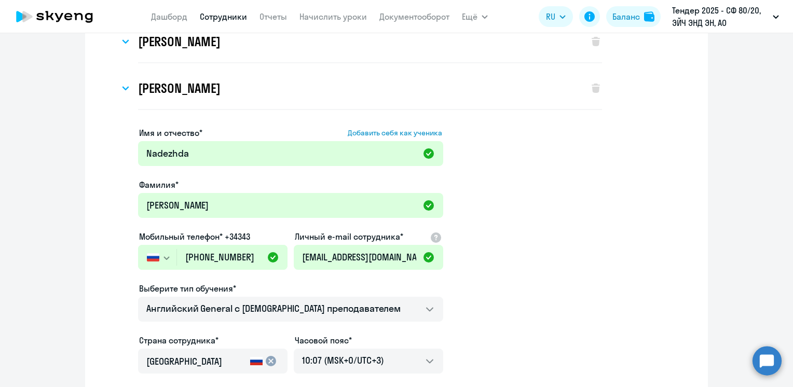
click at [445, 258] on app-new-student-form "Имя и отчество* Добавить себя как ученика Nadezhda Фамилия* KOVALENKO Мобильный…" at bounding box center [397, 312] width 590 height 370
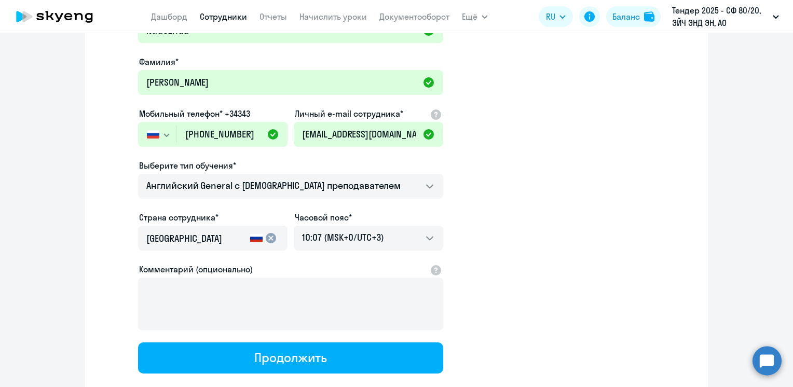
scroll to position [251, 0]
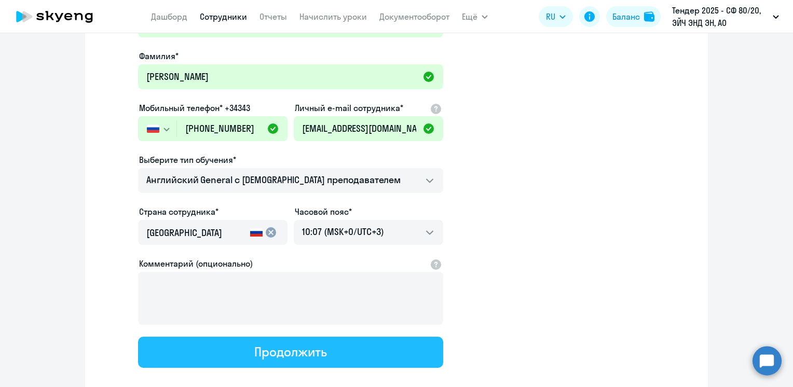
click at [271, 351] on div "Продолжить" at bounding box center [290, 352] width 72 height 17
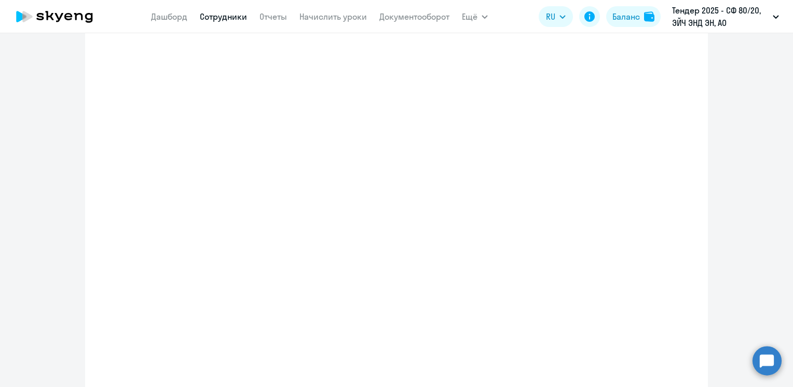
select select "english_adult_not_native_speaker"
select select "3"
select select "english_adult_not_native_speaker"
select select "3"
select select "english_adult_not_native_speaker"
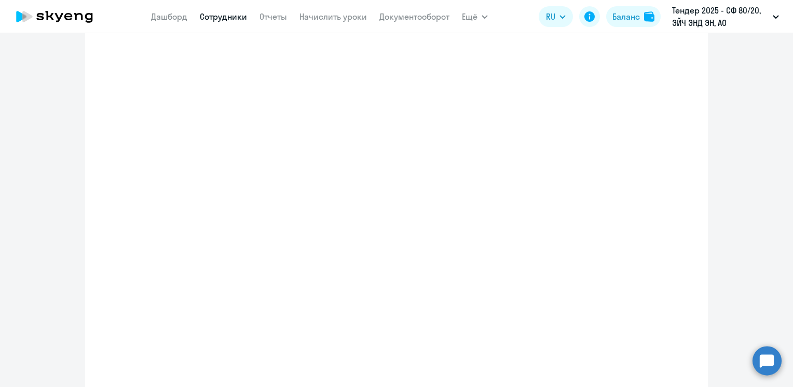
select select "3"
select select "english_adult_not_native_speaker"
select select "3"
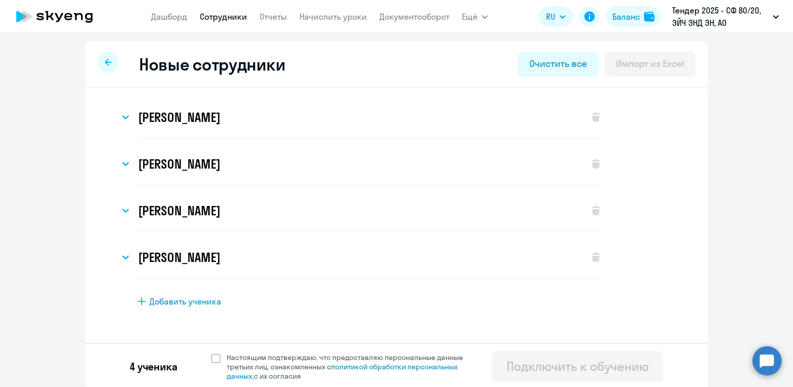
scroll to position [3, 0]
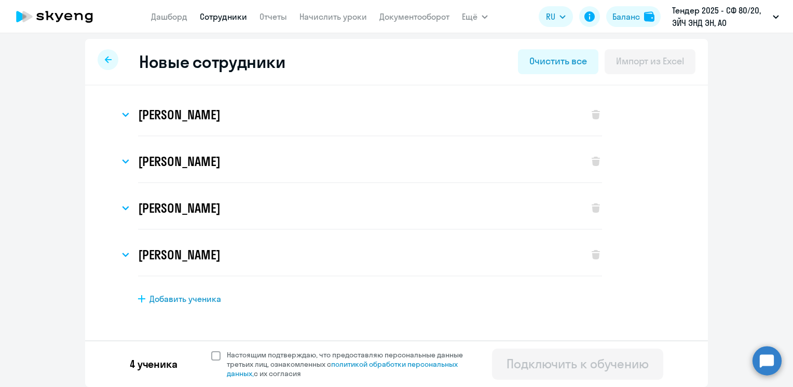
click at [211, 355] on span at bounding box center [215, 356] width 9 height 9
click at [211, 350] on input "Настоящим подтверждаю, что предоставляю персональные данные третьих лиц, ознако…" at bounding box center [211, 350] width 1 height 1
checkbox input "true"
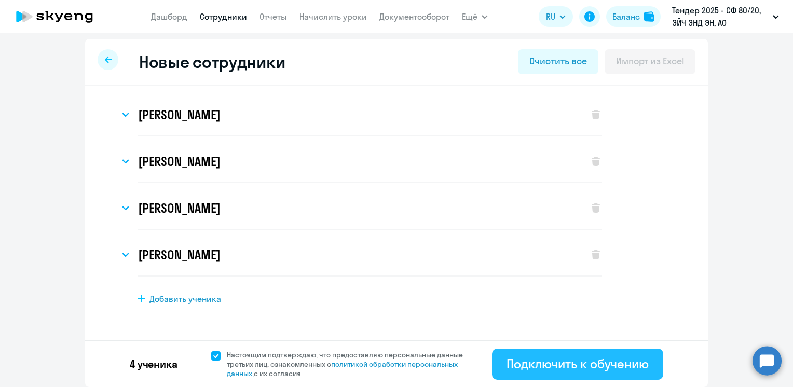
click at [564, 367] on div "Подключить к обучению" at bounding box center [578, 364] width 142 height 17
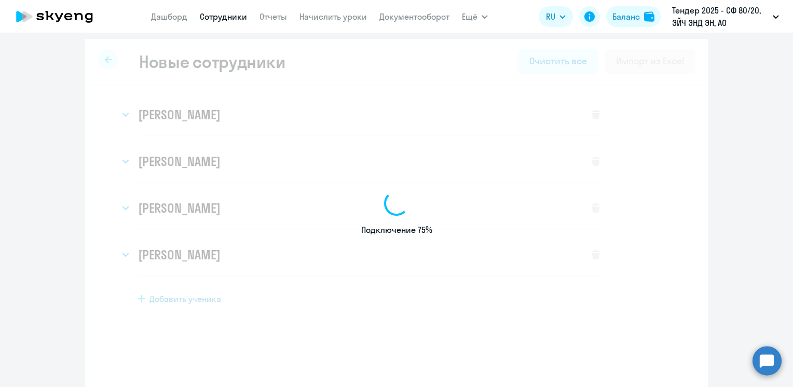
select select "english_adult_not_native_speaker"
select select "3"
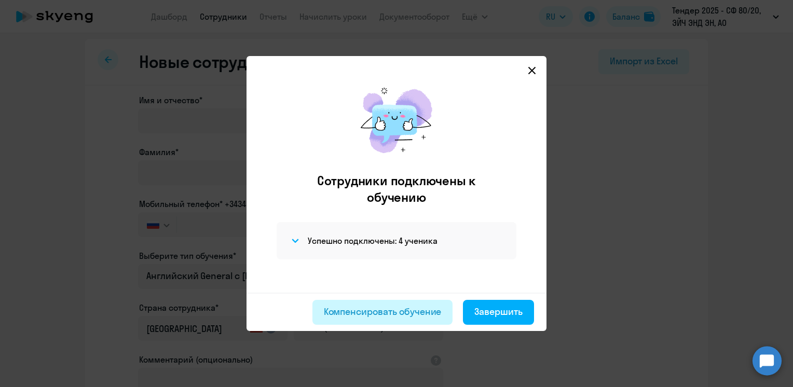
click at [388, 314] on div "Компенсировать обучение" at bounding box center [383, 311] width 118 height 13
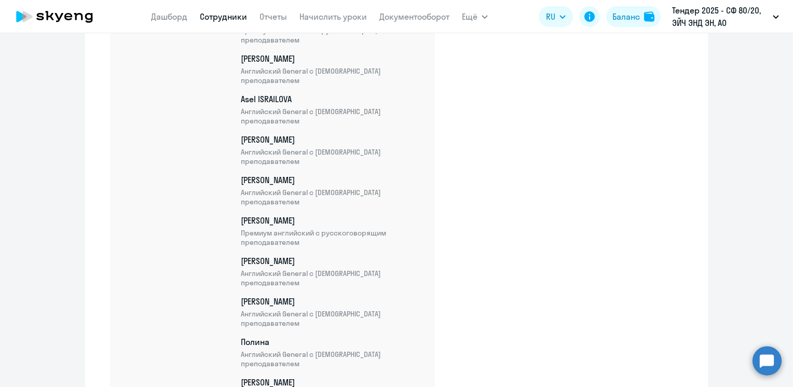
scroll to position [1912, 0]
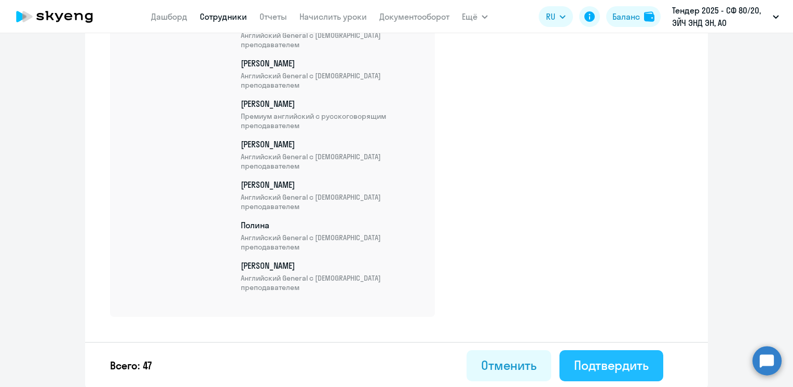
click at [591, 364] on div "Подтвердить" at bounding box center [611, 365] width 75 height 17
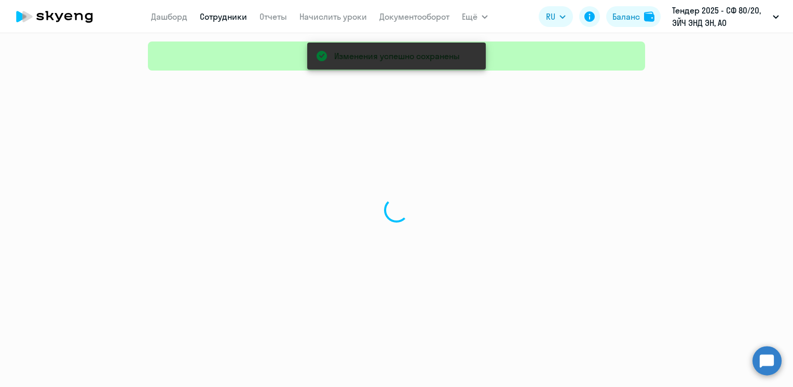
select select "30"
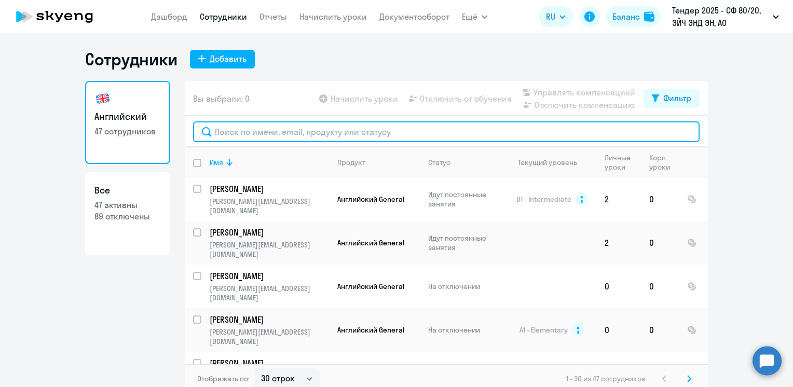
click at [227, 133] on input "text" at bounding box center [446, 131] width 507 height 21
paste input "+7(919)-440-10-57"
type input "+7(919)-440-10-57"
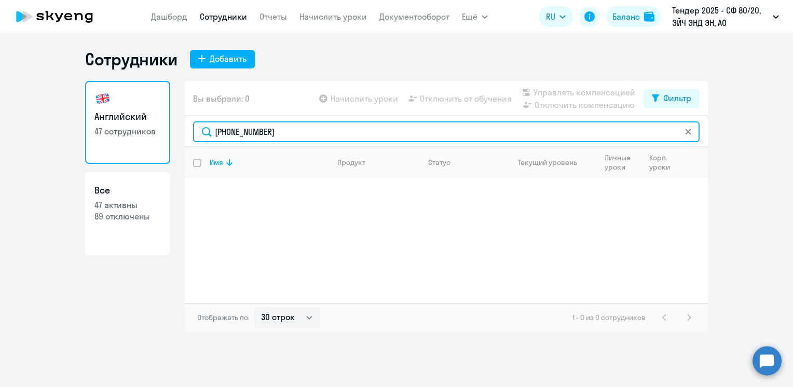
drag, startPoint x: 309, startPoint y: 134, endPoint x: 147, endPoint y: 136, distance: 162.0
click at [147, 136] on div "Английский 47 сотрудников Все 47 активны 89 отключены Вы выбрали: 0 Начислить у…" at bounding box center [396, 206] width 623 height 251
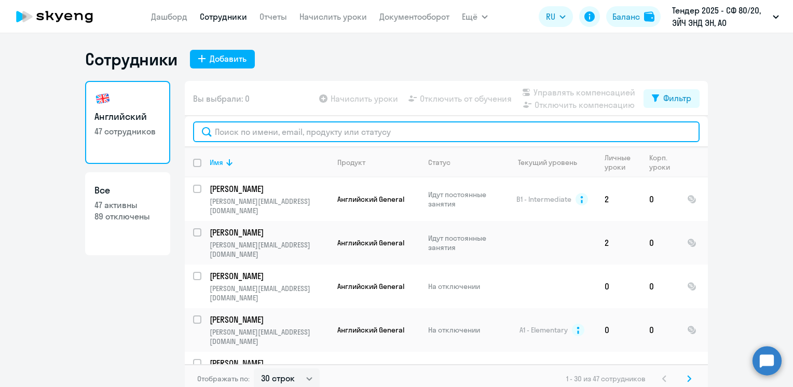
paste input "Nadezhda.KOVALENKO@corphn.com"
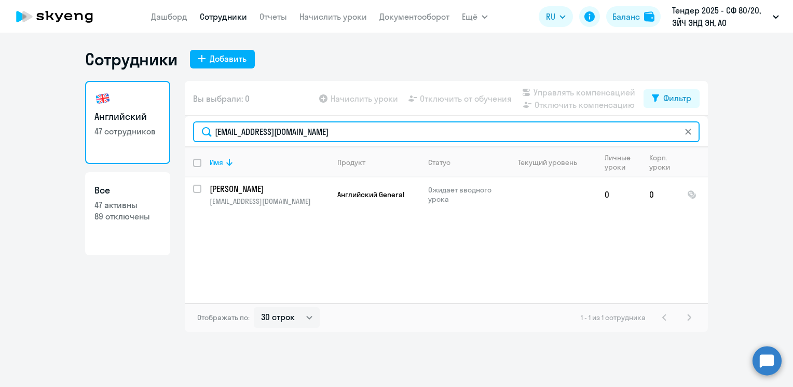
type input "Nadezhda.KOVALENKO@corphn.com"
